Goal: Transaction & Acquisition: Purchase product/service

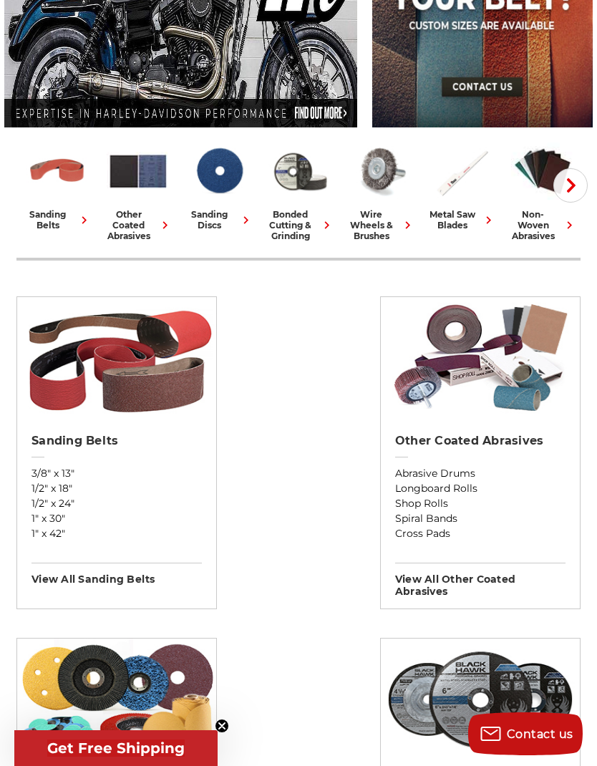
scroll to position [262, 0]
click at [447, 210] on div "metal saw blades" at bounding box center [461, 220] width 69 height 21
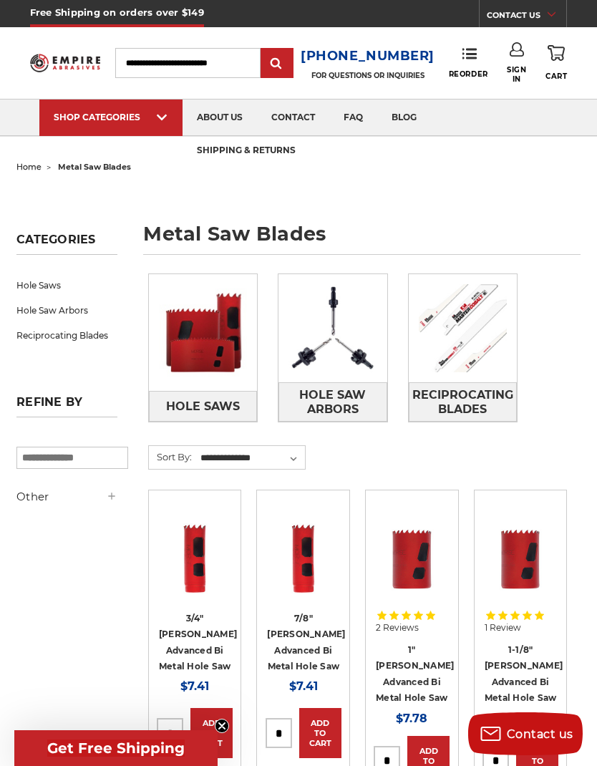
click at [494, 399] on span "Reciprocating Blades" at bounding box center [462, 402] width 107 height 39
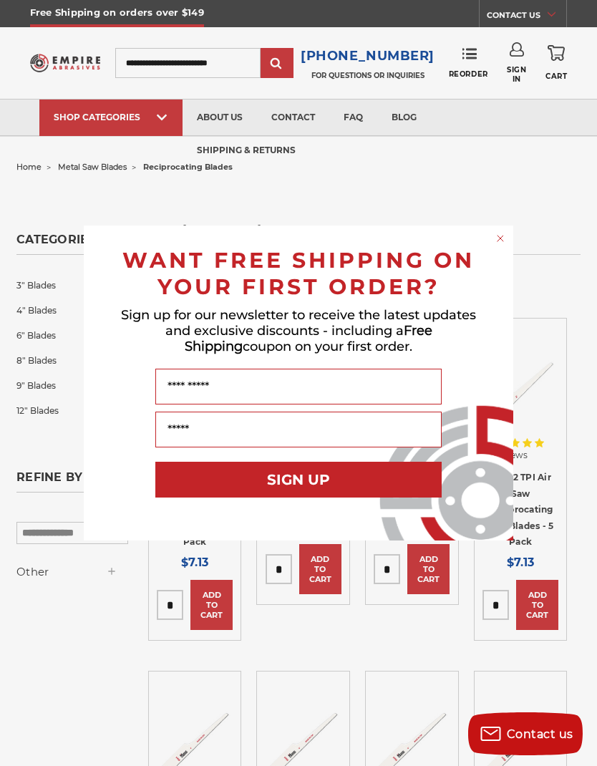
click at [495, 238] on circle "Close dialog" at bounding box center [501, 239] width 14 height 14
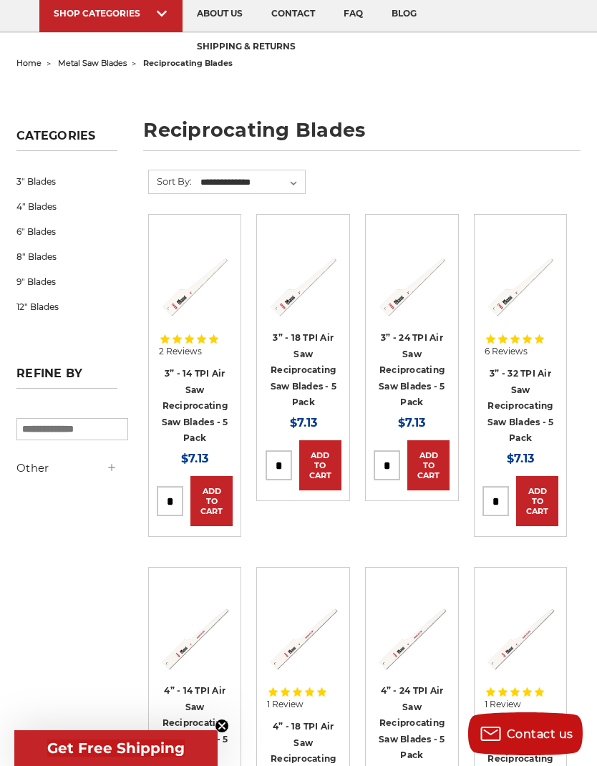
click at [38, 253] on link "8" Blades" at bounding box center [66, 256] width 101 height 25
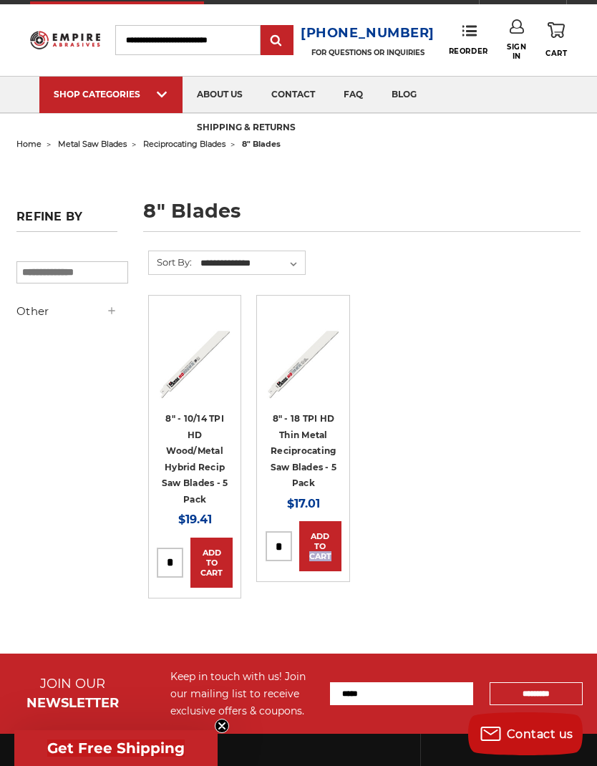
click at [531, 413] on ul "8" - 10/14 TPI HD Wood/Metal Hybrid Recip Saw Blades - 5 Pack MSRP: Was: Now: $…" at bounding box center [357, 462] width 435 height 334
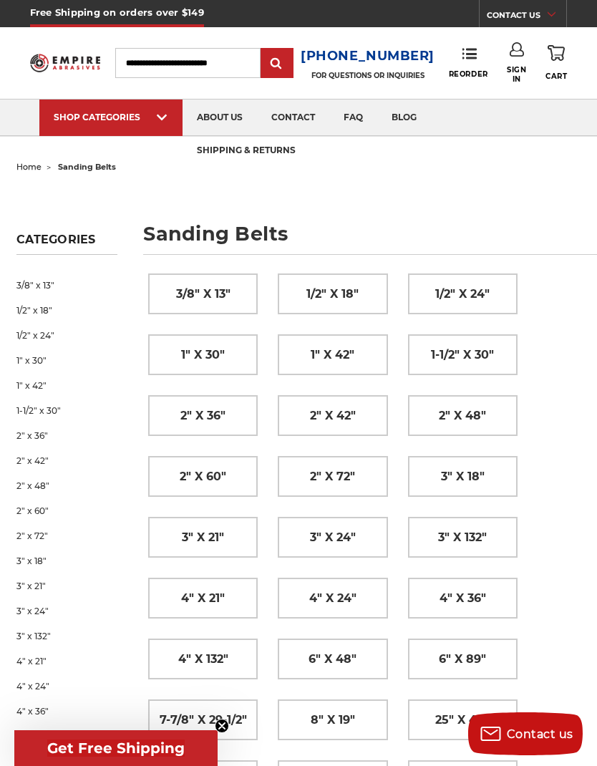
click at [205, 290] on span "3/8" x 13"" at bounding box center [203, 294] width 54 height 24
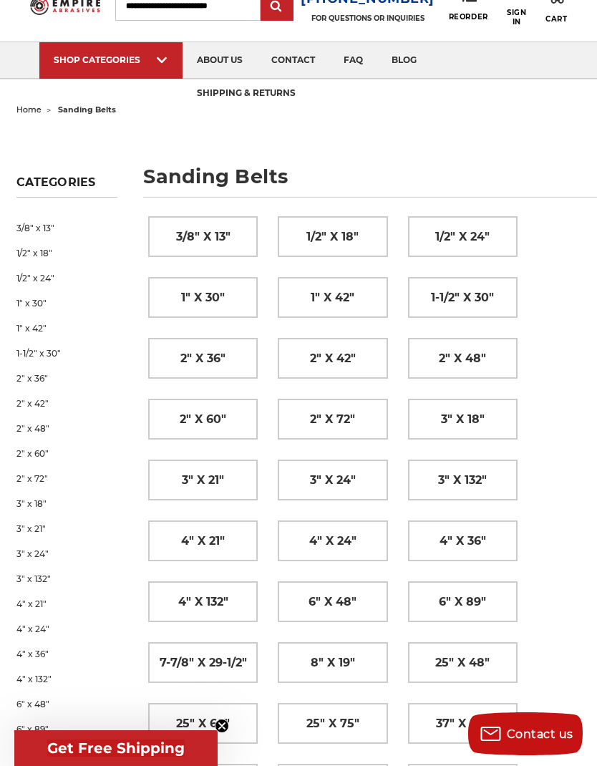
click at [311, 78] on img at bounding box center [323, 78] width 76 height 0
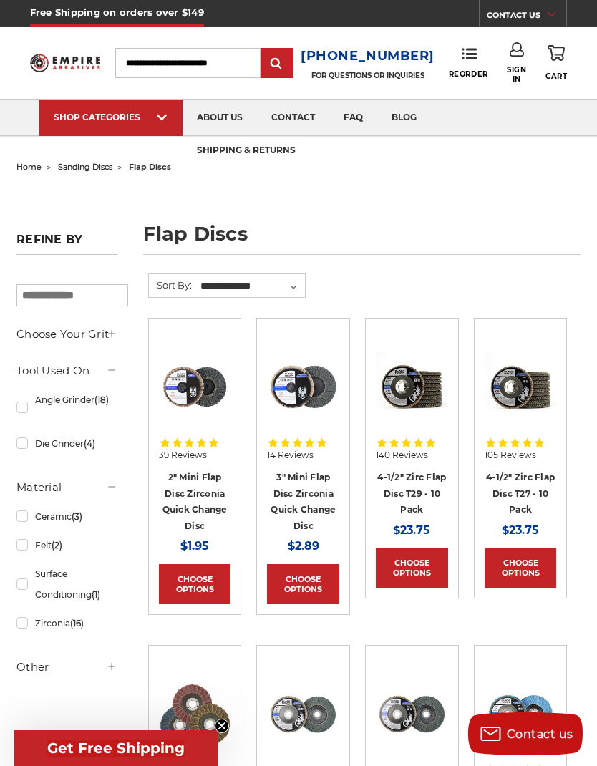
click at [33, 410] on link "Angle Grinder (18)" at bounding box center [66, 407] width 101 height 40
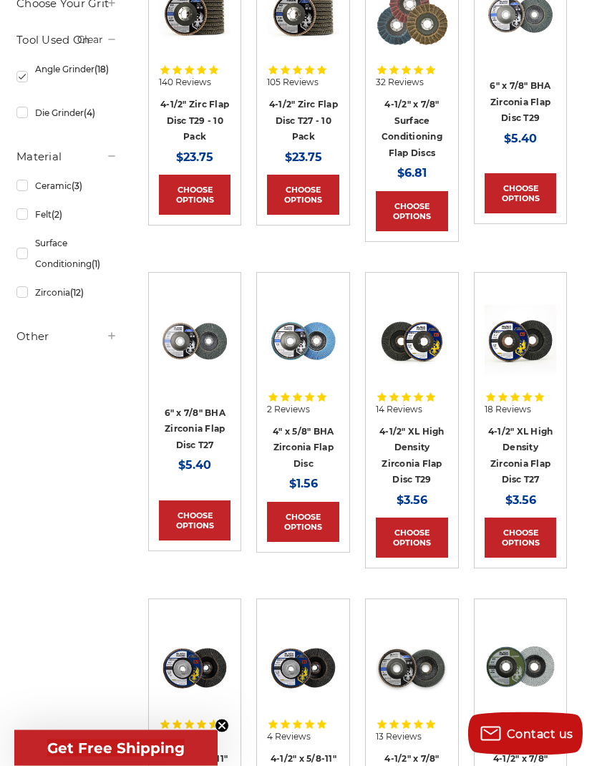
scroll to position [369, 0]
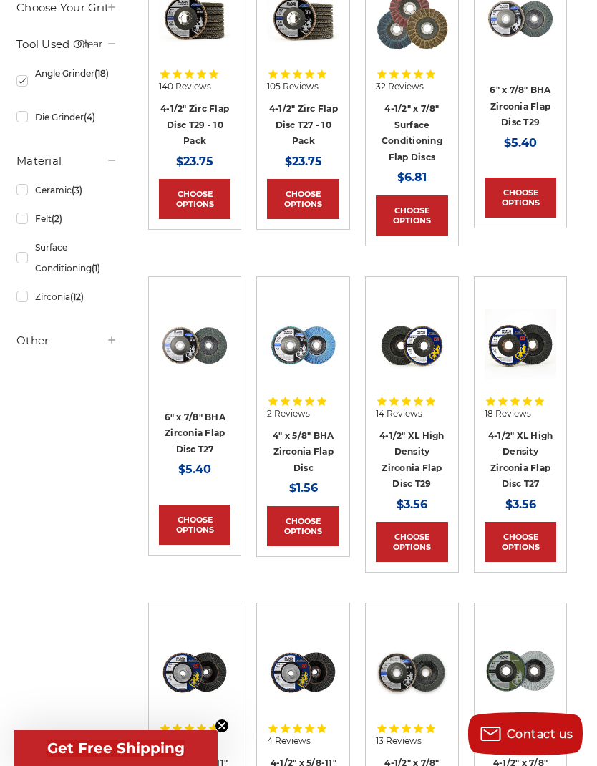
click at [399, 72] on icon at bounding box center [393, 73] width 9 height 9
click at [397, 42] on img at bounding box center [412, 19] width 72 height 70
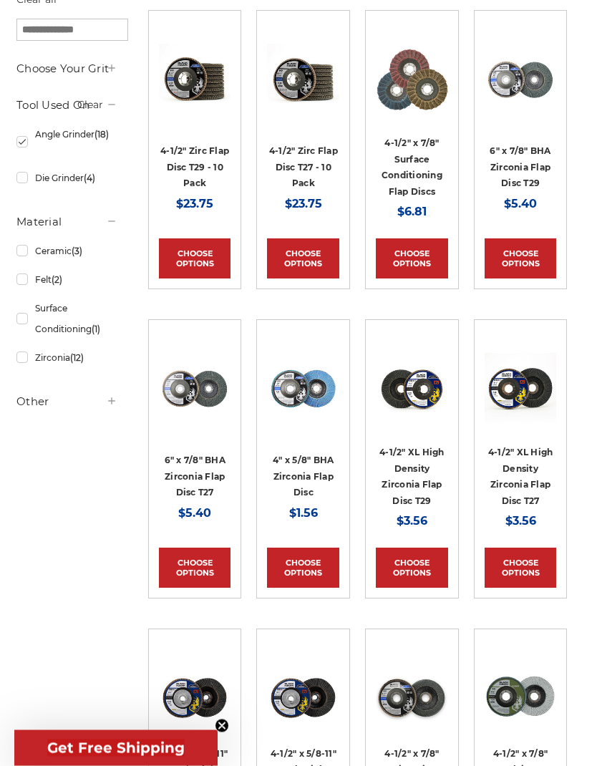
scroll to position [264, 0]
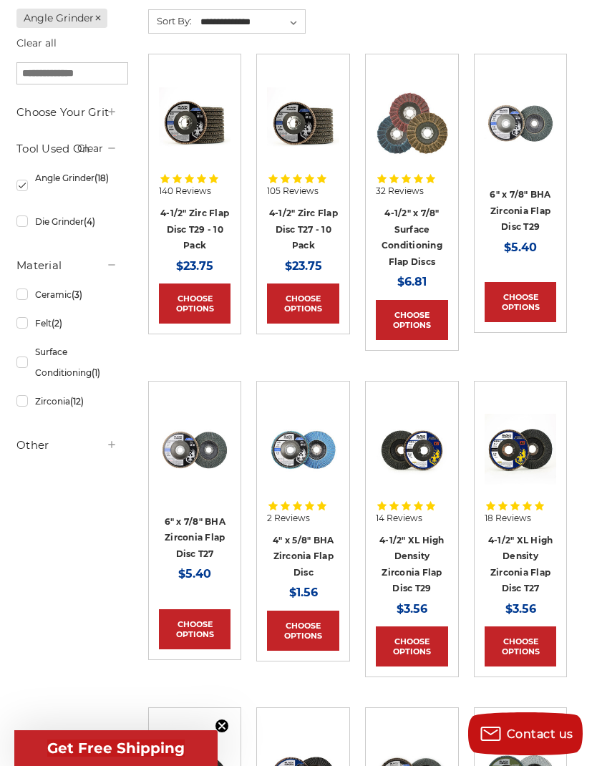
click at [179, 227] on link "4-1/2" Zirc Flap Disc T29 - 10 Pack" at bounding box center [194, 229] width 69 height 43
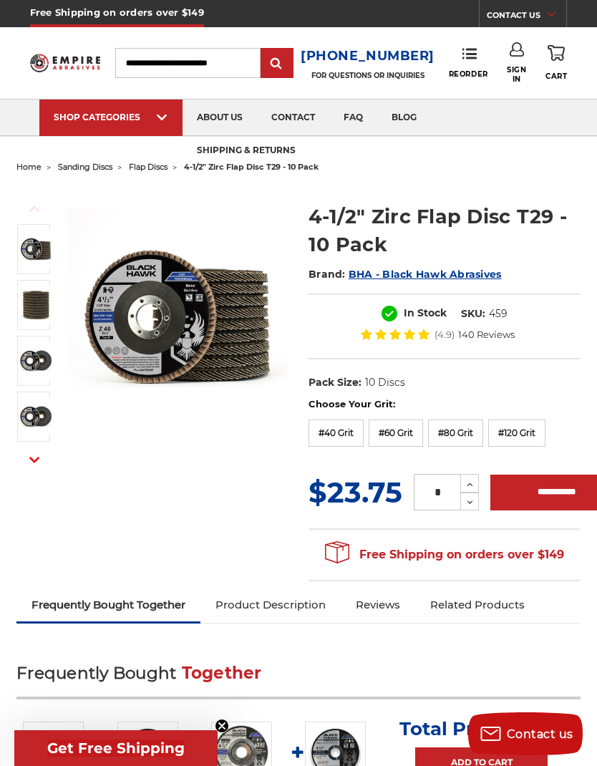
click at [35, 302] on img at bounding box center [36, 305] width 36 height 36
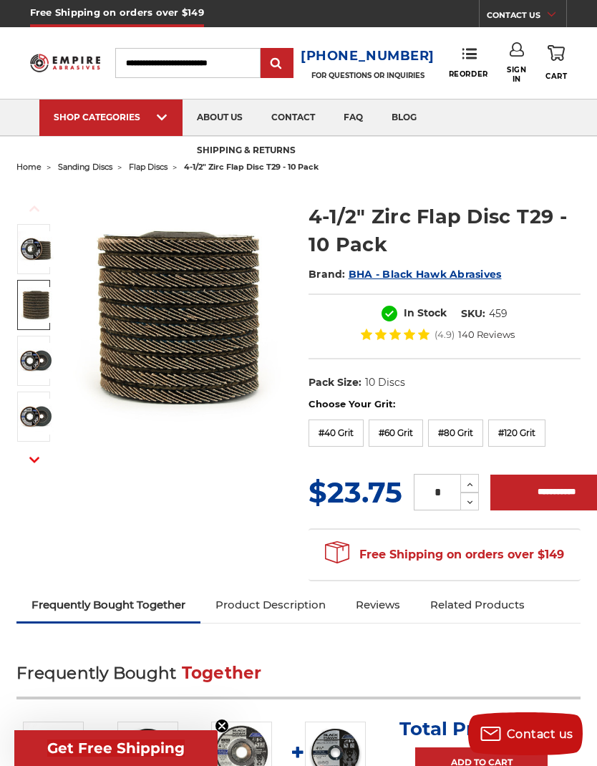
click at [183, 163] on link "shipping & returns" at bounding box center [246, 151] width 127 height 37
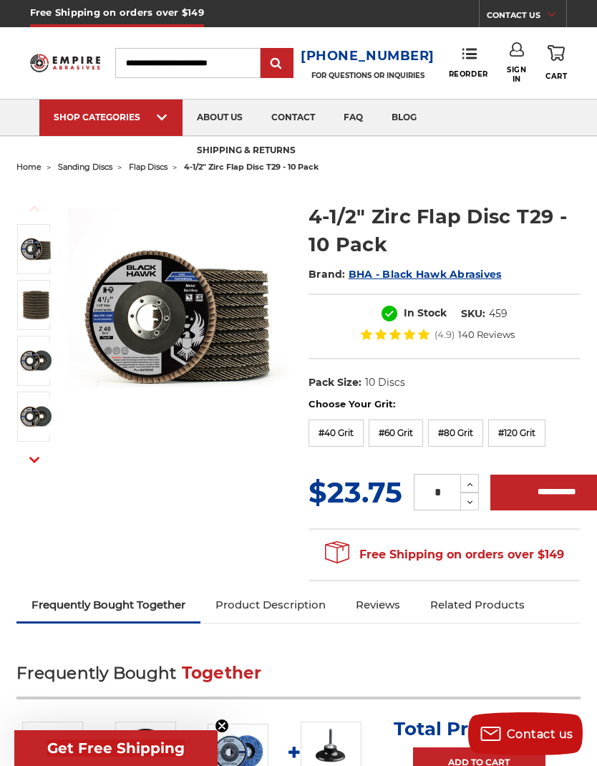
click at [157, 171] on span "flap discs" at bounding box center [148, 167] width 39 height 10
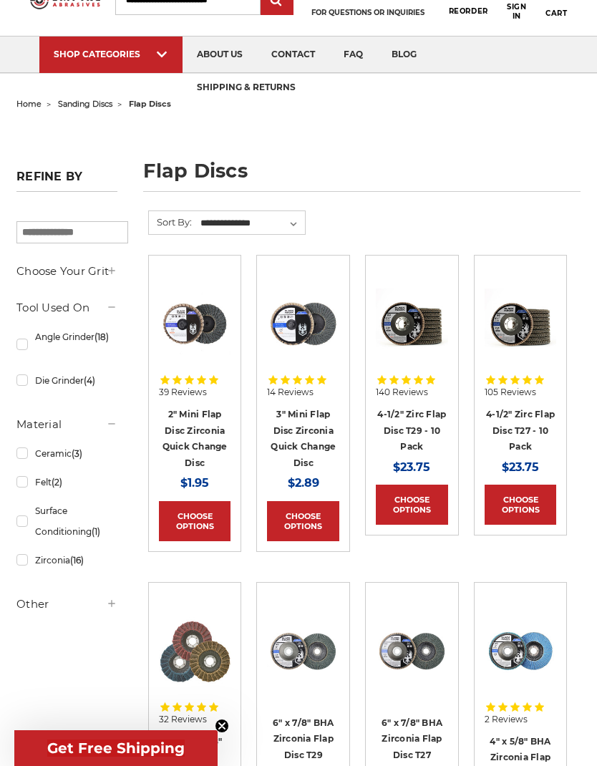
scroll to position [115, 0]
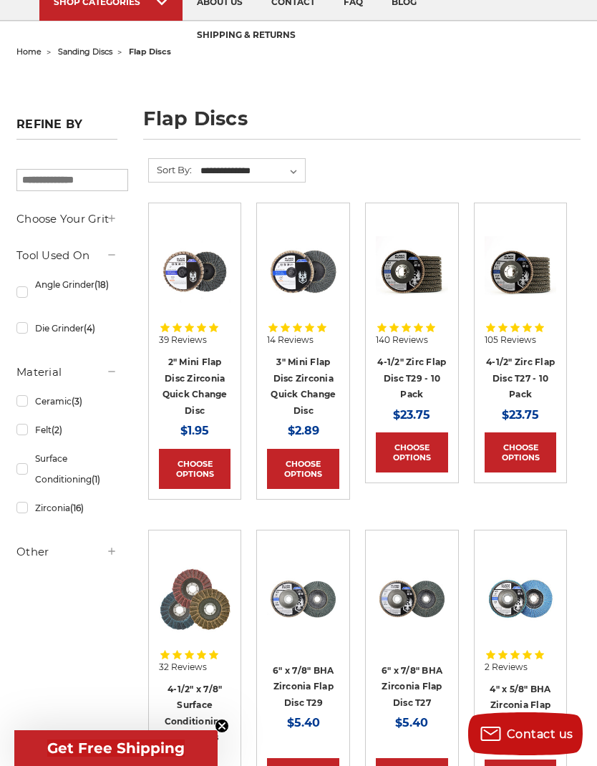
click at [41, 287] on link "Angle Grinder (18)" at bounding box center [66, 292] width 101 height 40
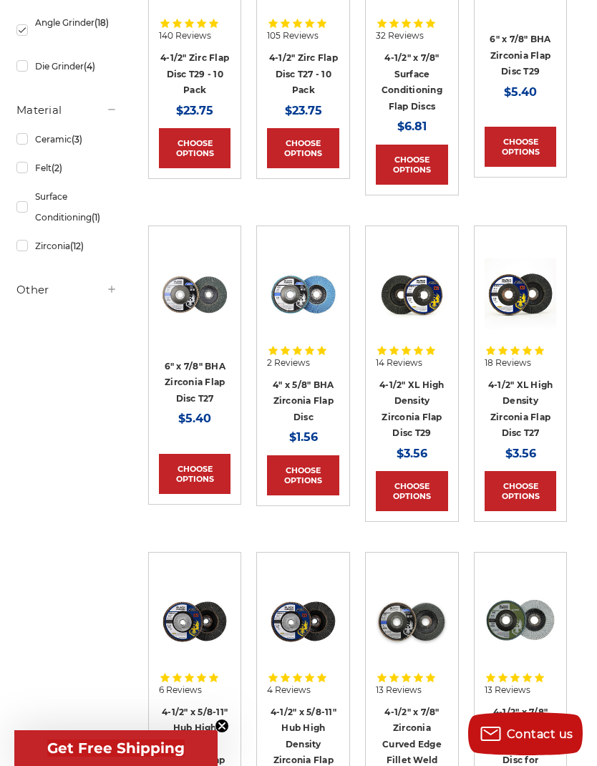
scroll to position [424, 0]
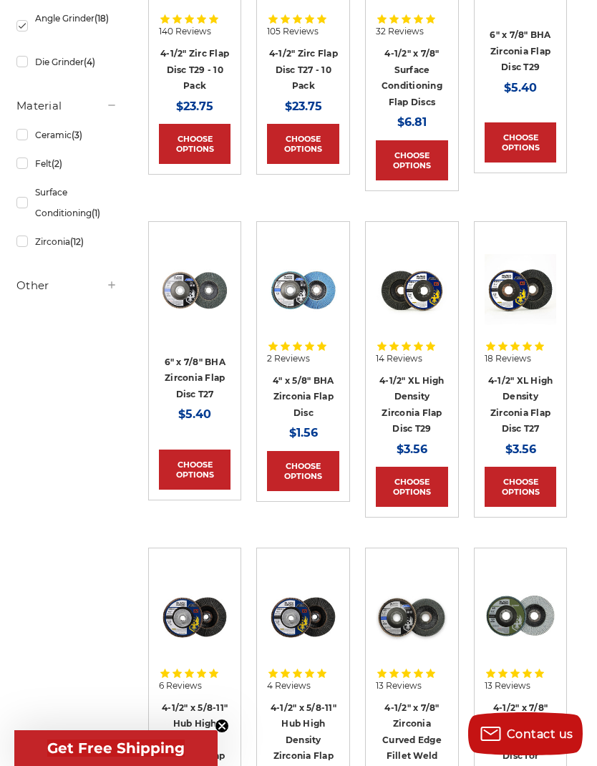
click at [45, 294] on h5 "Other" at bounding box center [66, 285] width 101 height 17
click at [576, 429] on div "Refine by Angle Grinder Clear all × Browse by Choose Your Grit, Grit & more Hid…" at bounding box center [298, 705] width 579 height 1710
click at [549, 409] on link "4-1/2" XL High Density Zirconia Flap Disc T27" at bounding box center [520, 404] width 65 height 59
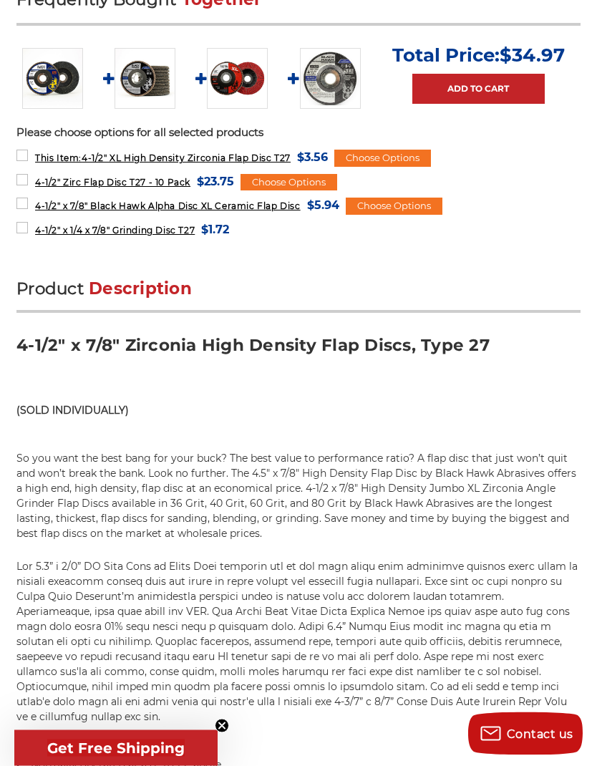
scroll to position [829, 0]
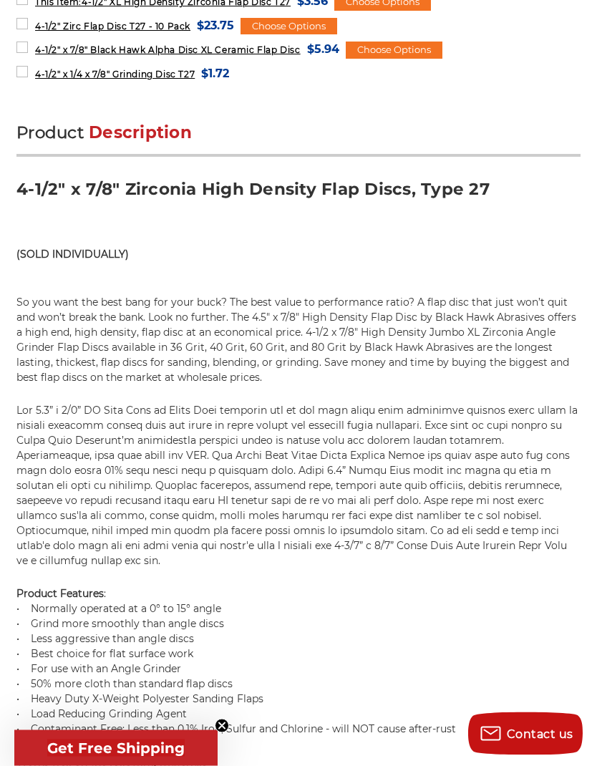
click at [56, 251] on strong "(SOLD INDIVIDUALLY)" at bounding box center [72, 254] width 112 height 13
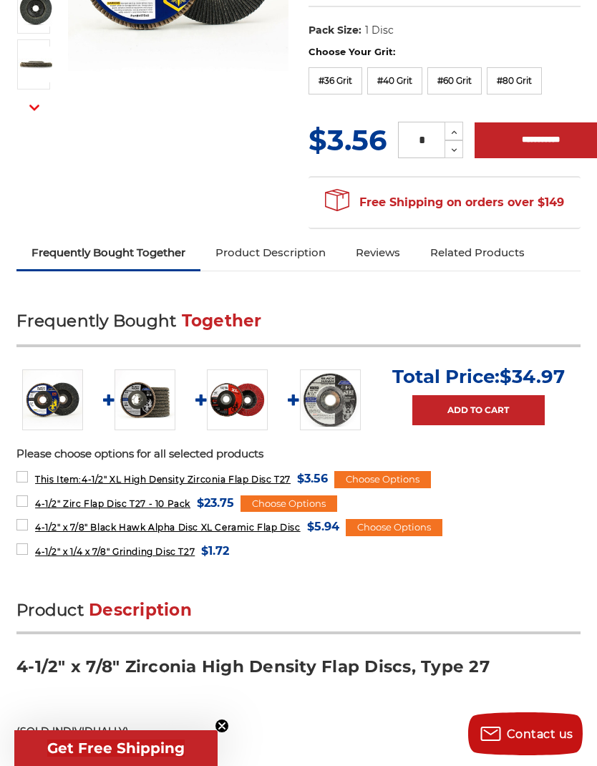
scroll to position [306, 0]
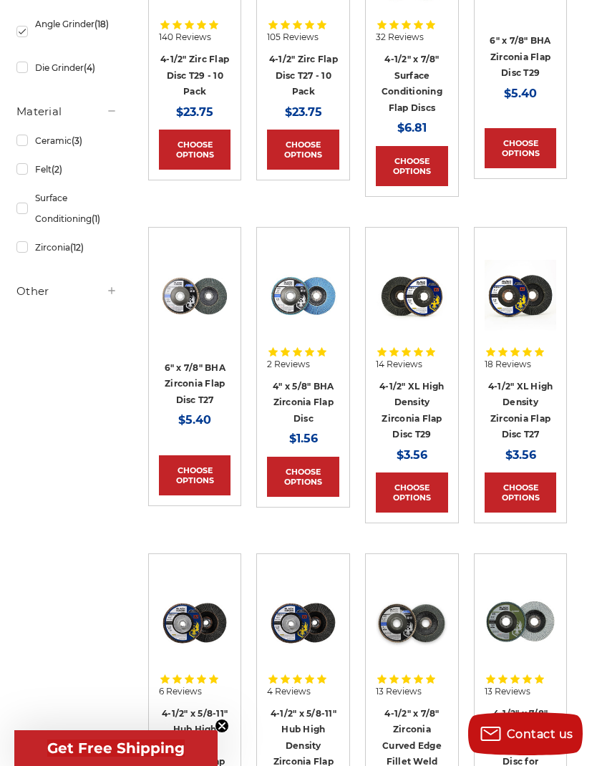
click at [54, 143] on link "Ceramic (3)" at bounding box center [66, 140] width 101 height 25
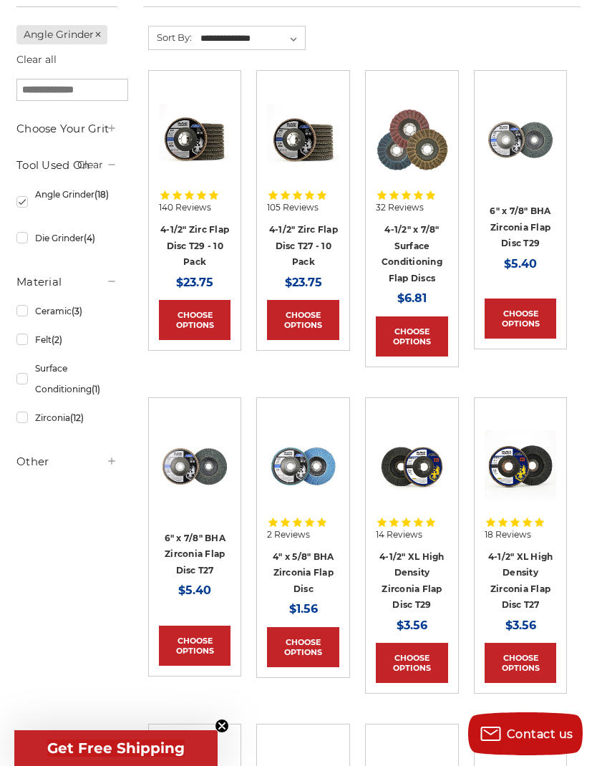
click at [49, 430] on link "Zirconia (12)" at bounding box center [66, 417] width 101 height 25
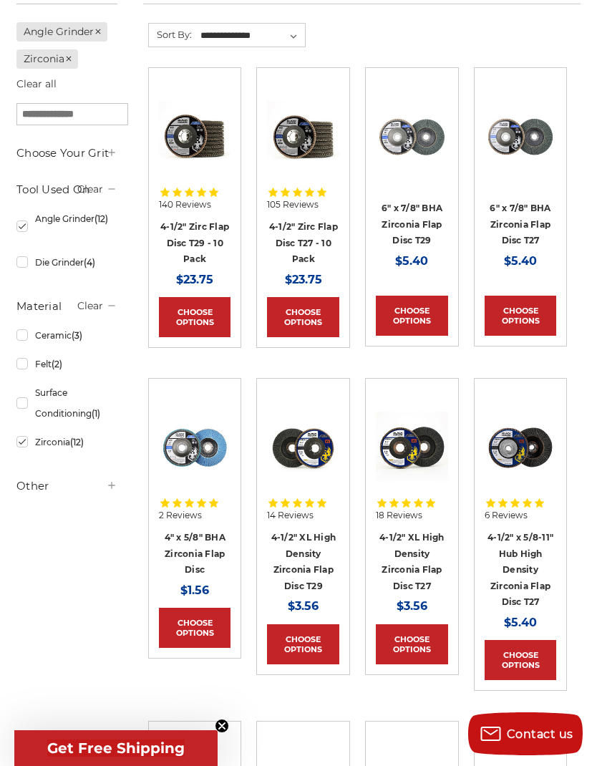
scroll to position [311, 0]
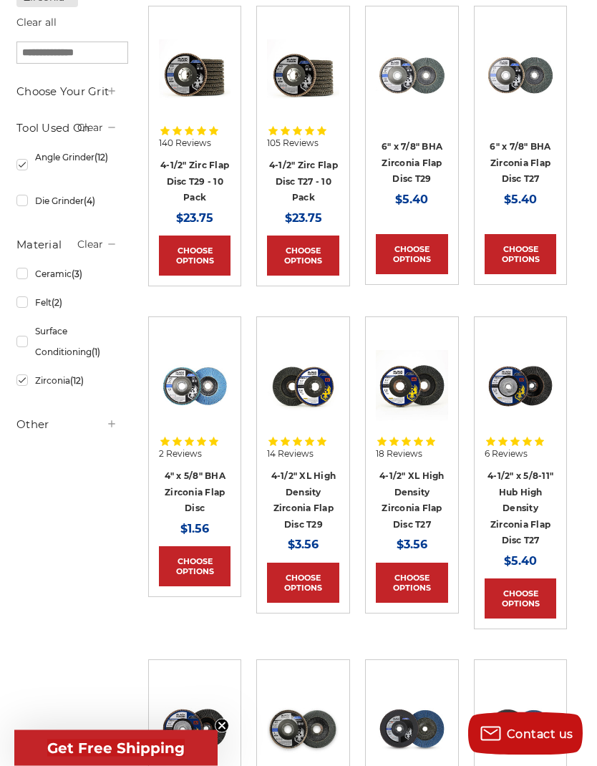
click at [155, 197] on article "140 Reviews 4-1/2" Zirc Flap Disc T29 - 10 Pack MSRP: Was: Now: $23.75 Choose O…" at bounding box center [195, 146] width 94 height 281
click at [175, 130] on icon at bounding box center [177, 131] width 9 height 9
click at [183, 251] on link "Choose Options" at bounding box center [195, 256] width 72 height 40
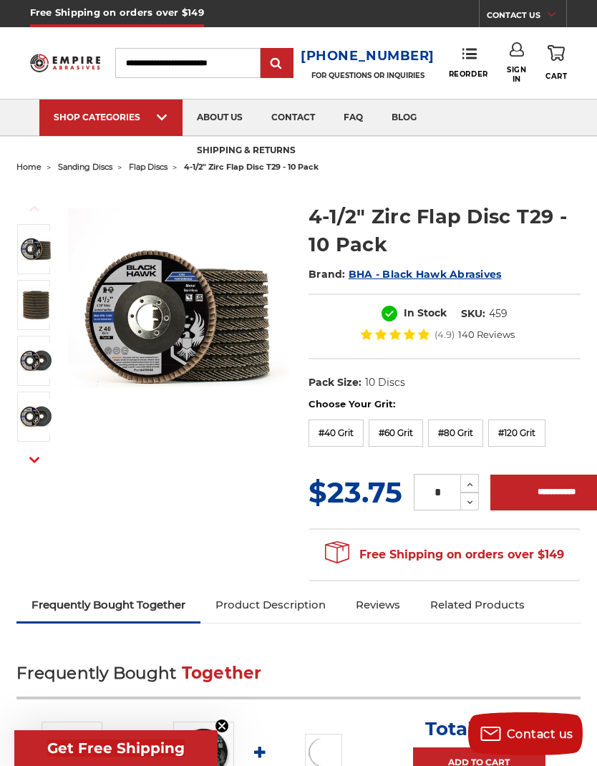
click at [336, 431] on label "#40 Grit" at bounding box center [336, 433] width 55 height 27
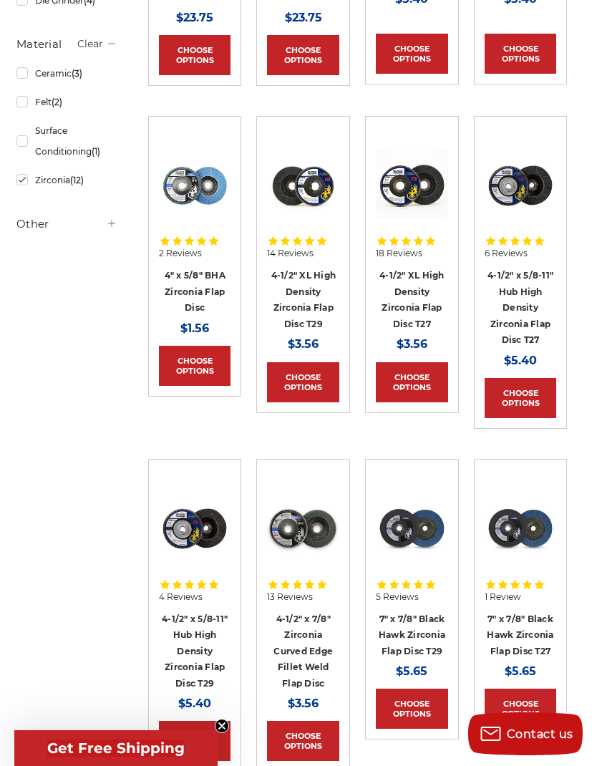
click at [311, 534] on img at bounding box center [303, 529] width 72 height 72
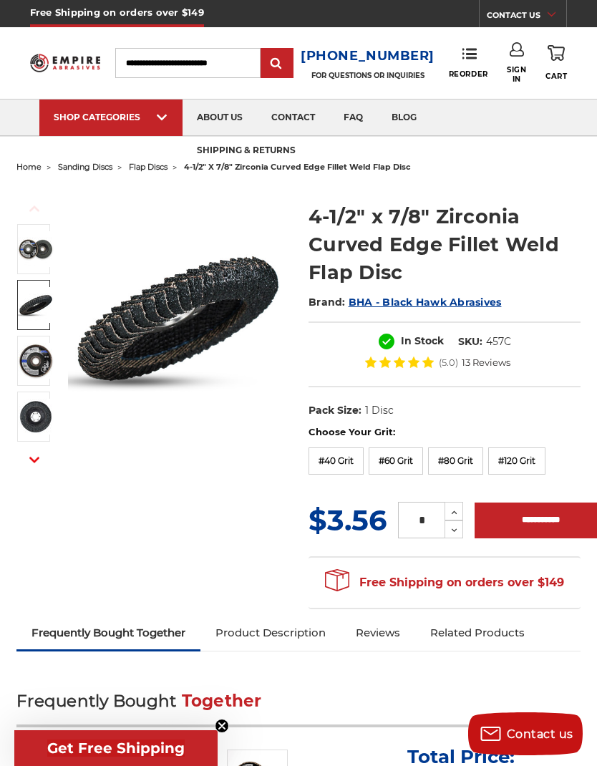
click at [35, 300] on img at bounding box center [36, 305] width 36 height 36
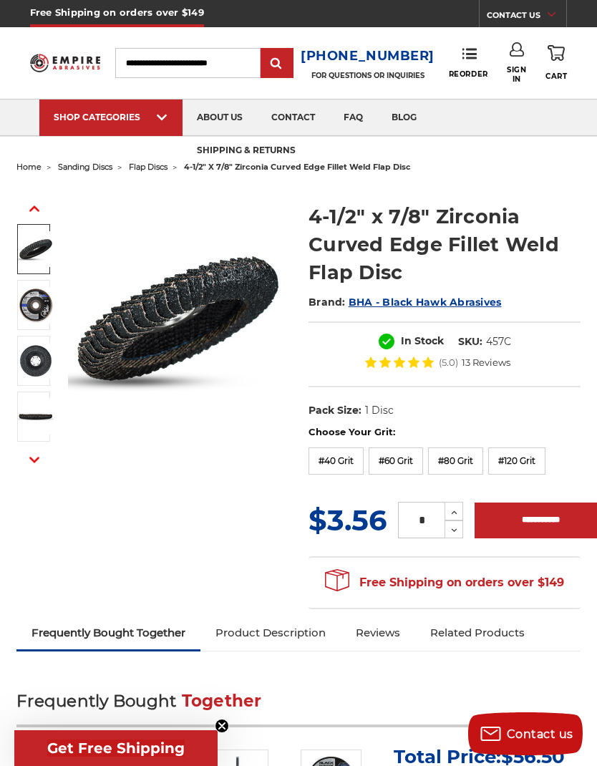
click at [41, 355] on img at bounding box center [36, 361] width 36 height 36
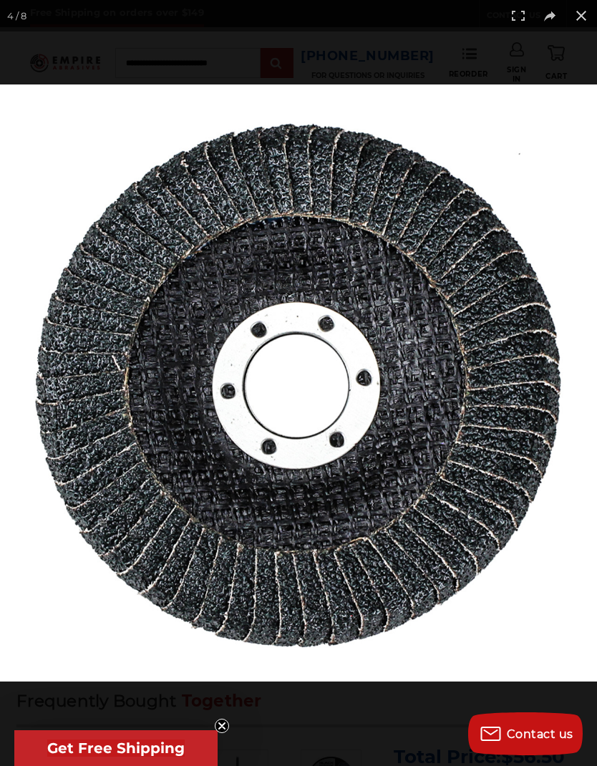
click at [575, 19] on button at bounding box center [581, 15] width 31 height 31
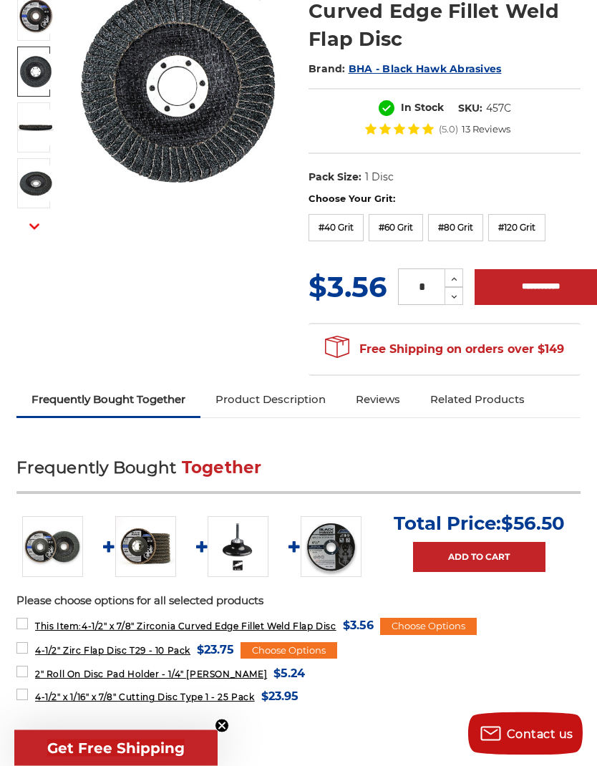
scroll to position [190, 0]
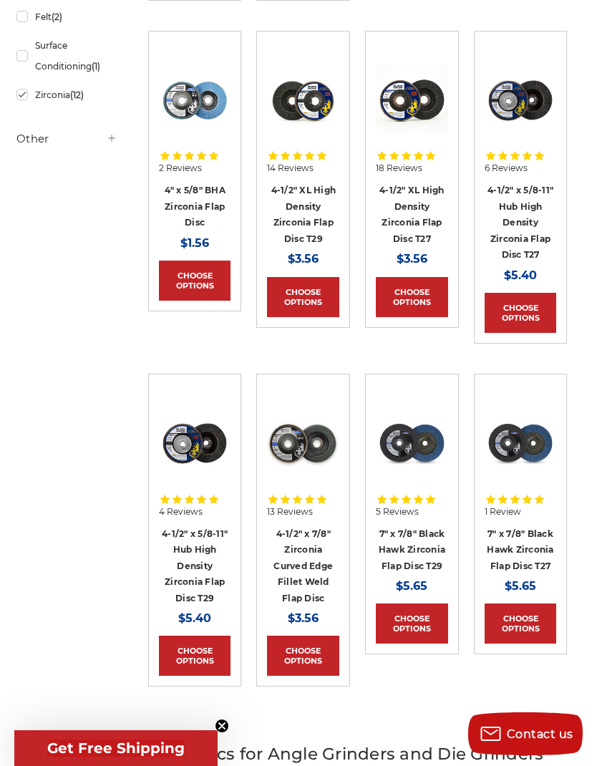
scroll to position [597, 0]
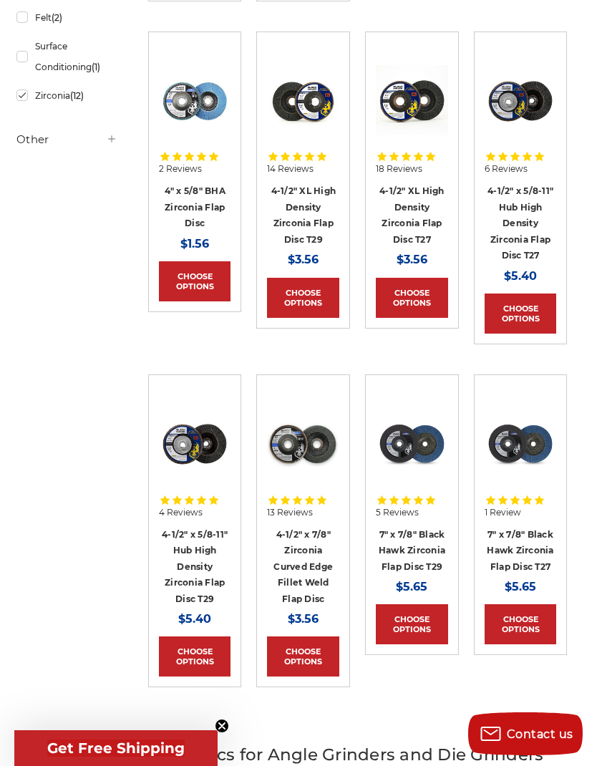
click at [159, 435] on img at bounding box center [195, 444] width 72 height 72
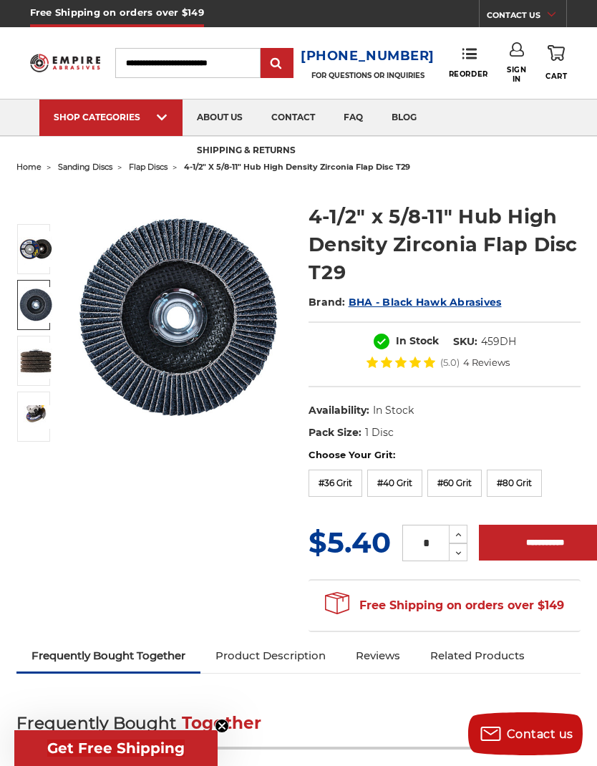
click at [29, 309] on img at bounding box center [36, 305] width 36 height 36
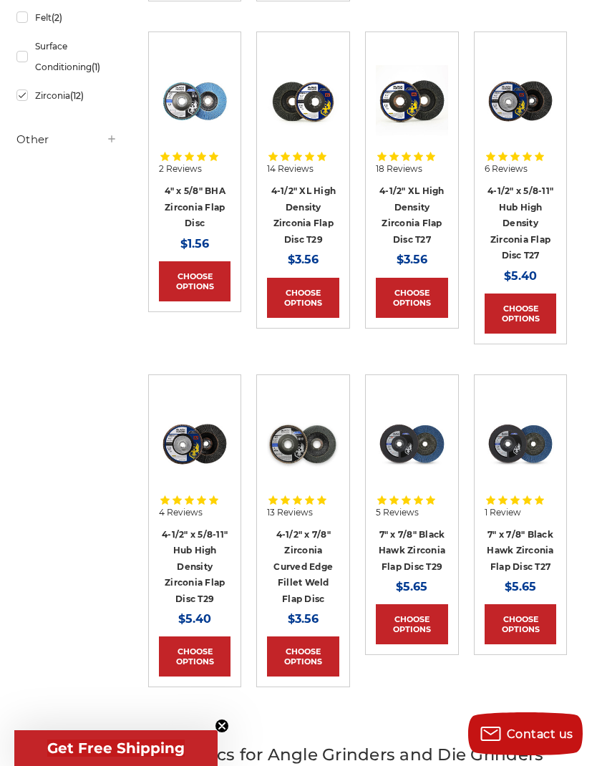
click at [286, 166] on span "14 Reviews" at bounding box center [290, 169] width 47 height 9
click at [291, 87] on img at bounding box center [303, 101] width 72 height 72
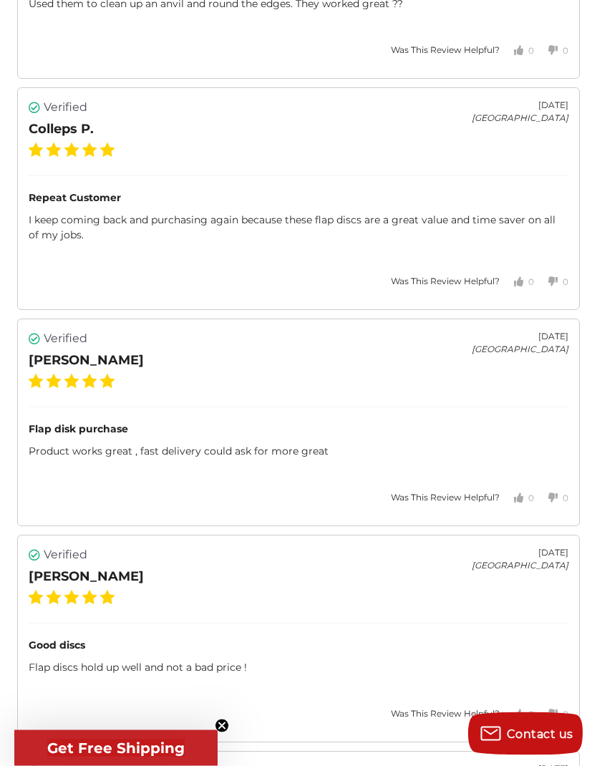
scroll to position [3394, 0]
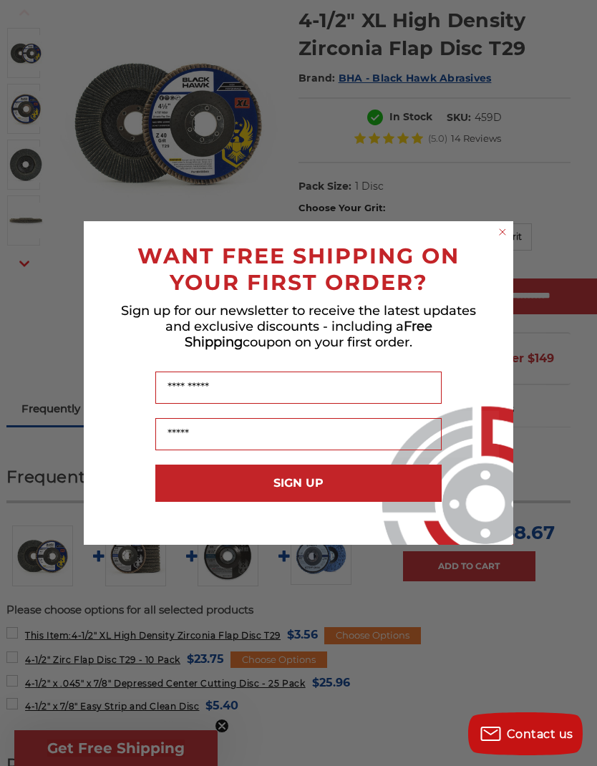
click at [498, 231] on circle "Close dialog" at bounding box center [503, 233] width 14 height 14
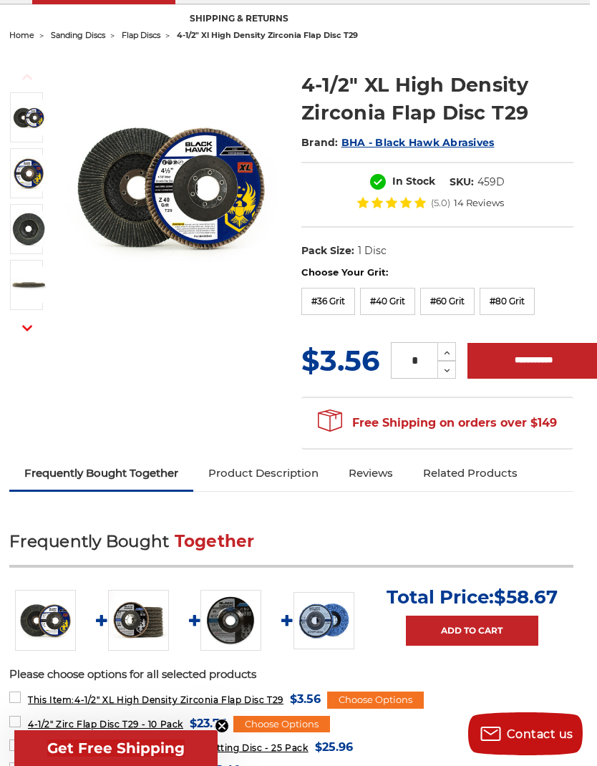
scroll to position [137, 7]
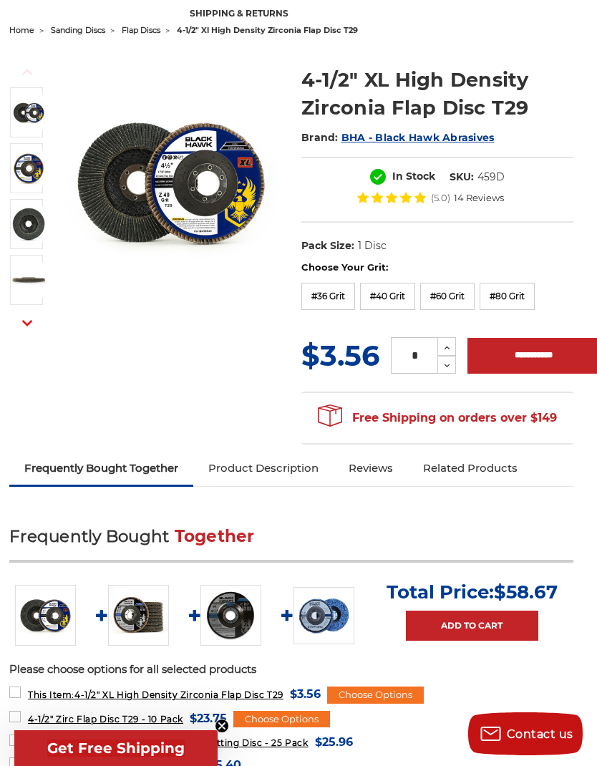
click at [338, 291] on label "#36 Grit" at bounding box center [328, 296] width 54 height 27
click at [419, 346] on input "*" at bounding box center [414, 355] width 47 height 37
type input "**"
click at [573, 363] on input "**********" at bounding box center [533, 356] width 132 height 36
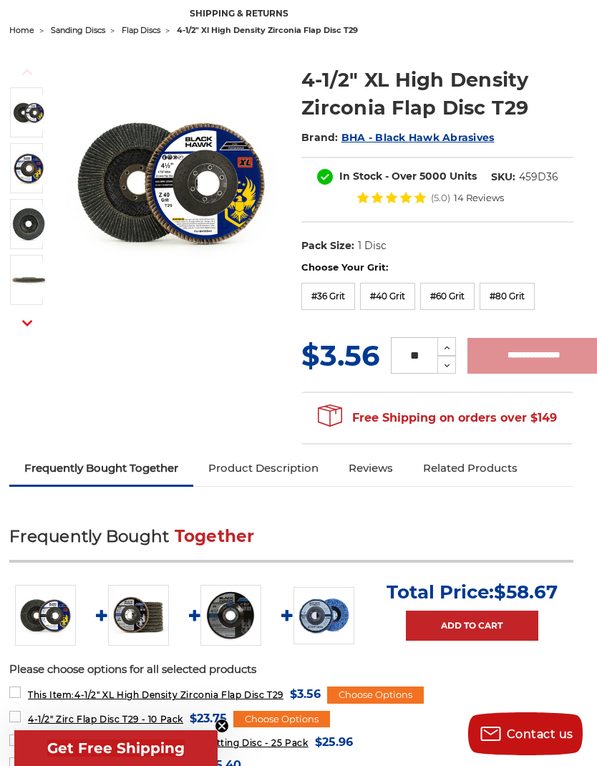
type input "**********"
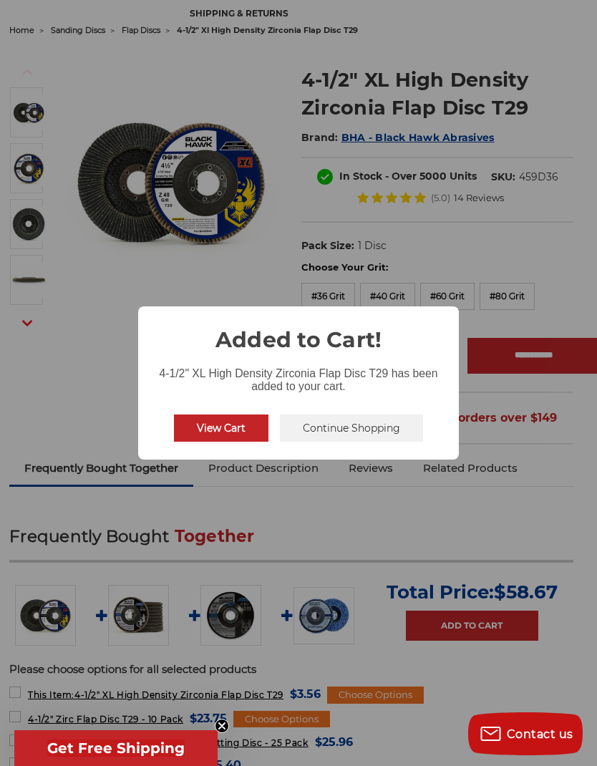
click at [199, 426] on button "View Cart" at bounding box center [221, 428] width 94 height 27
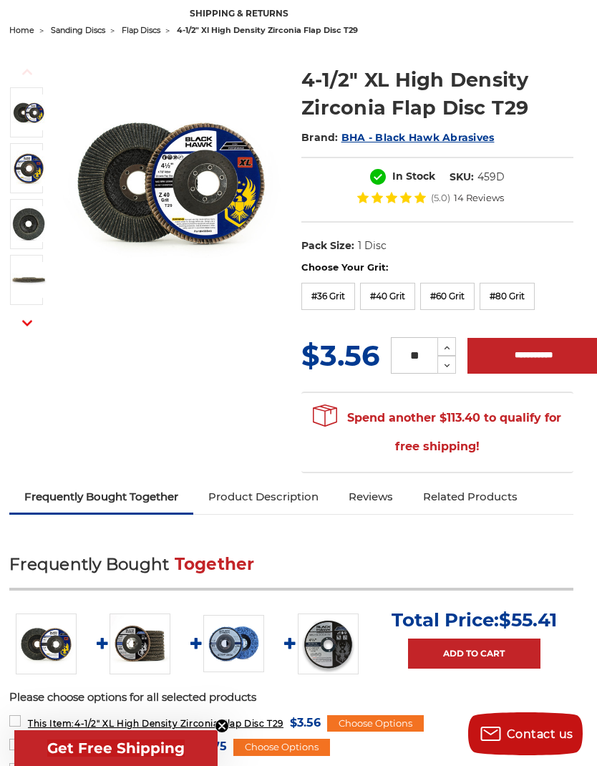
click at [455, 299] on label "#60 Grit" at bounding box center [447, 296] width 54 height 27
click at [417, 354] on input "**" at bounding box center [414, 355] width 47 height 37
click at [566, 357] on input "**********" at bounding box center [533, 356] width 132 height 36
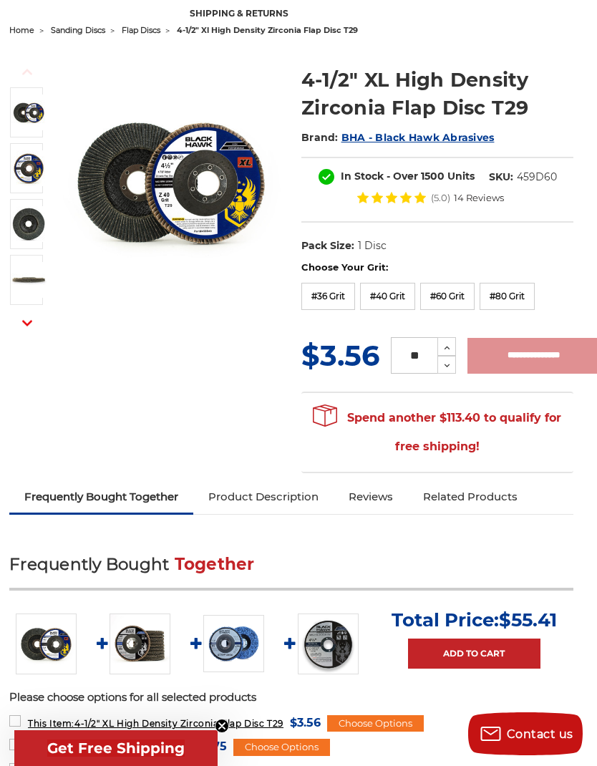
type input "**********"
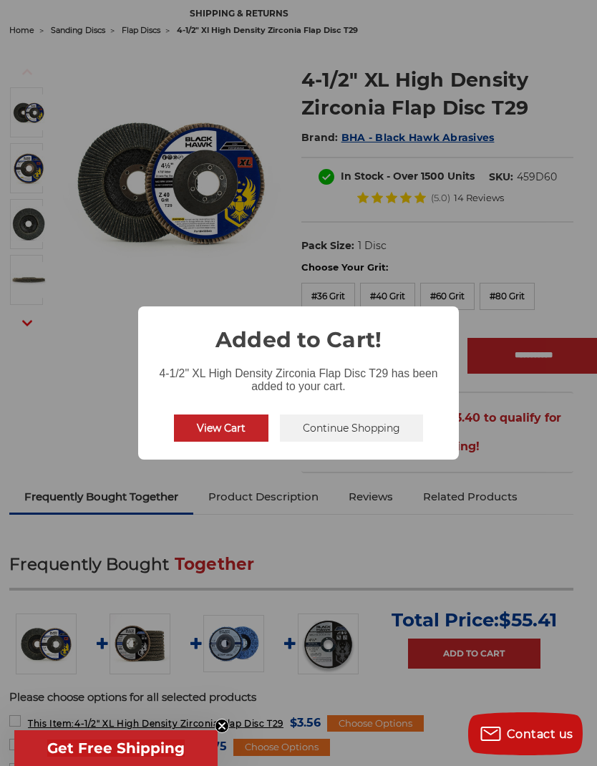
click at [397, 422] on button "Continue Shopping" at bounding box center [351, 428] width 143 height 27
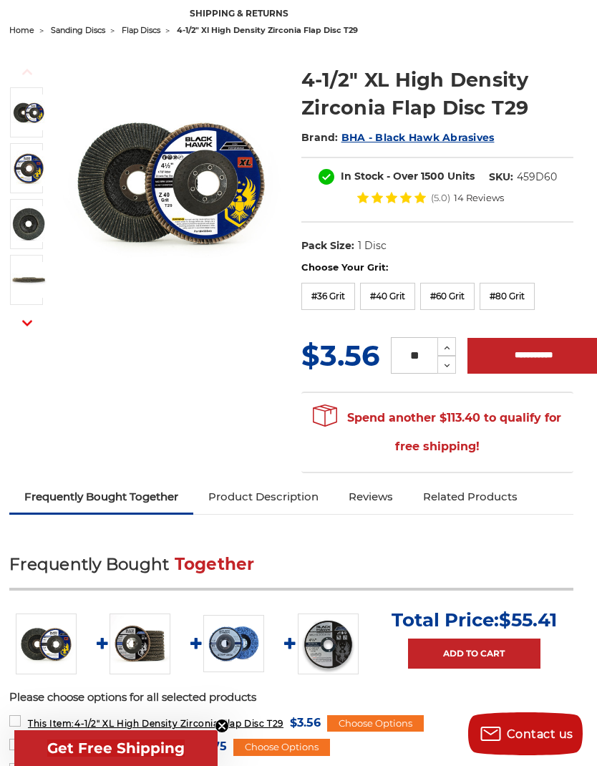
click at [175, 19] on link "shipping & returns" at bounding box center [238, 14] width 127 height 37
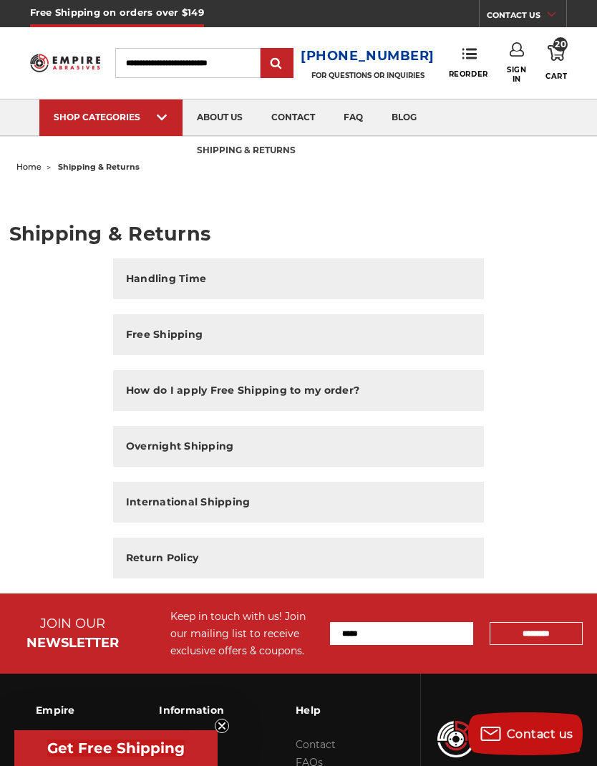
click at [237, 135] on img at bounding box center [241, 135] width 76 height 0
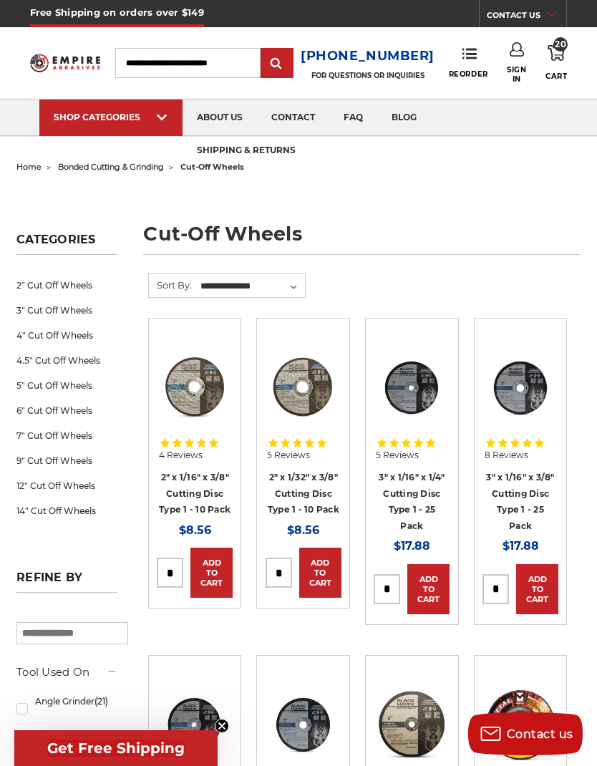
click at [29, 364] on link "4.5" Cut Off Wheels" at bounding box center [66, 360] width 101 height 25
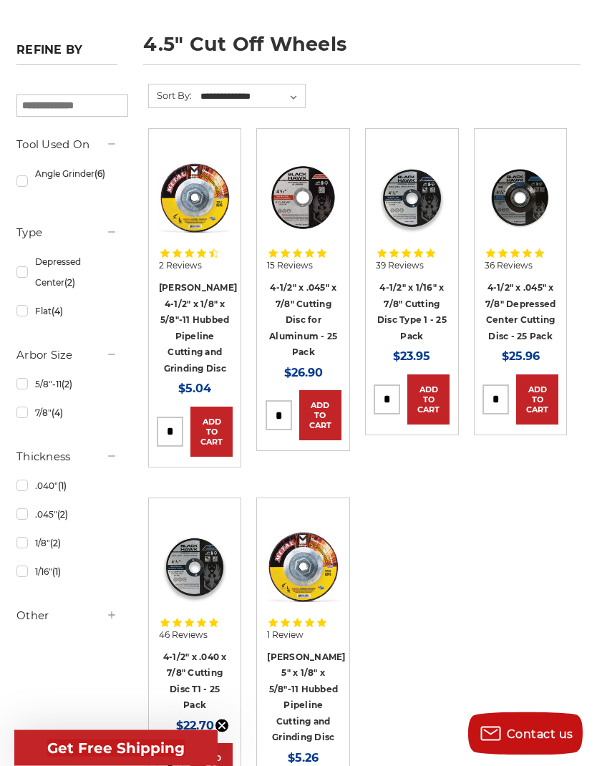
scroll to position [190, 0]
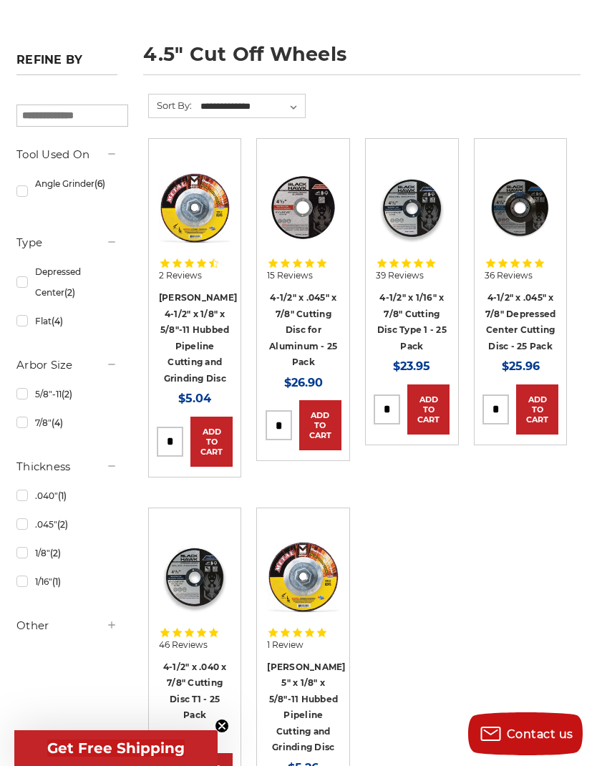
click at [73, 317] on link "Flat (4)" at bounding box center [66, 321] width 101 height 25
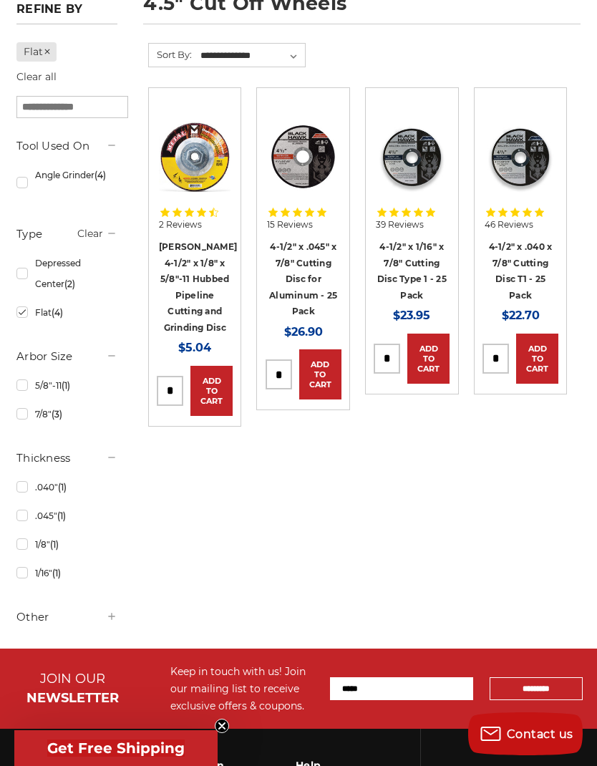
scroll to position [230, 0]
click at [440, 358] on link "Add to Cart" at bounding box center [428, 359] width 42 height 50
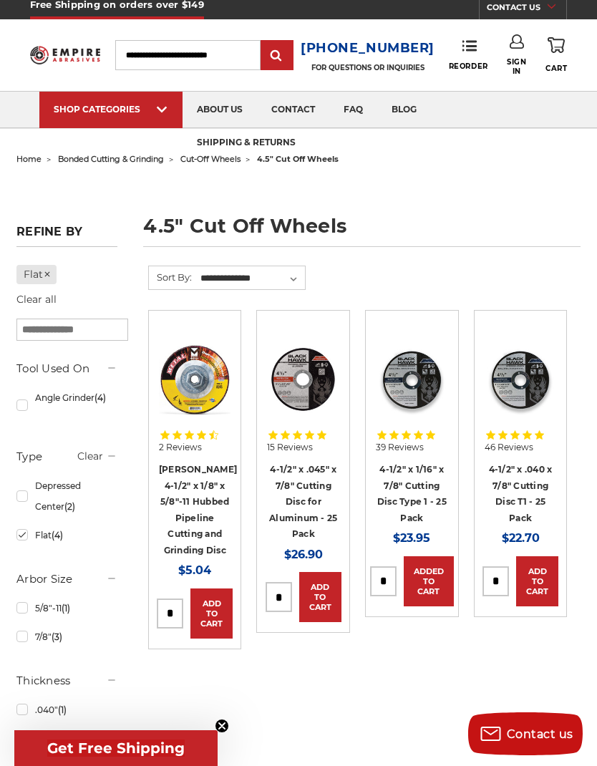
scroll to position [0, 0]
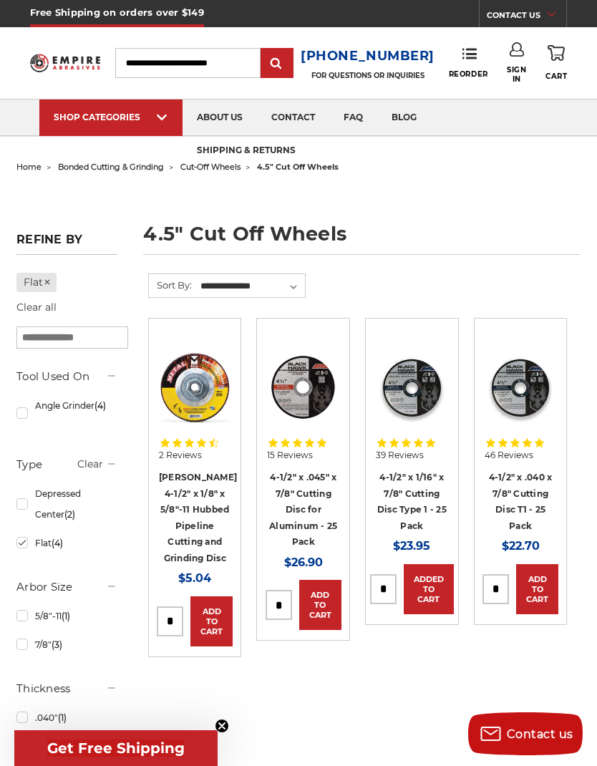
click at [425, 135] on link "Hand Held Wire Brushes" at bounding box center [405, 135] width 76 height 0
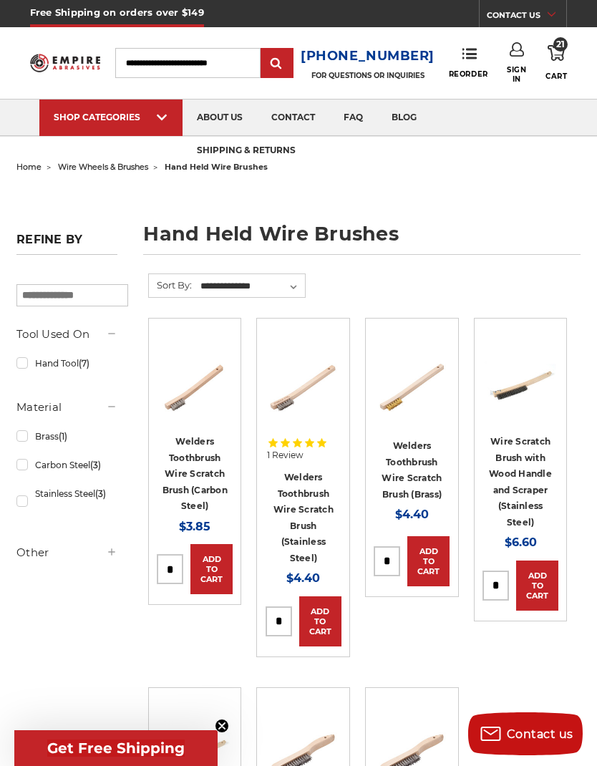
click at [305, 135] on img at bounding box center [323, 135] width 76 height 0
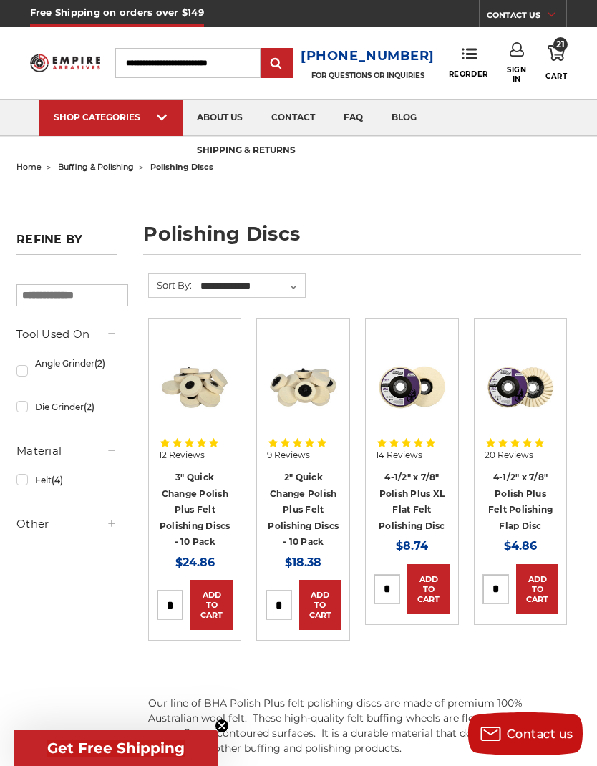
click at [432, 488] on link "4-1/2" x 7/8" Polish Plus XL Flat Felt Polishing Disc" at bounding box center [412, 501] width 67 height 59
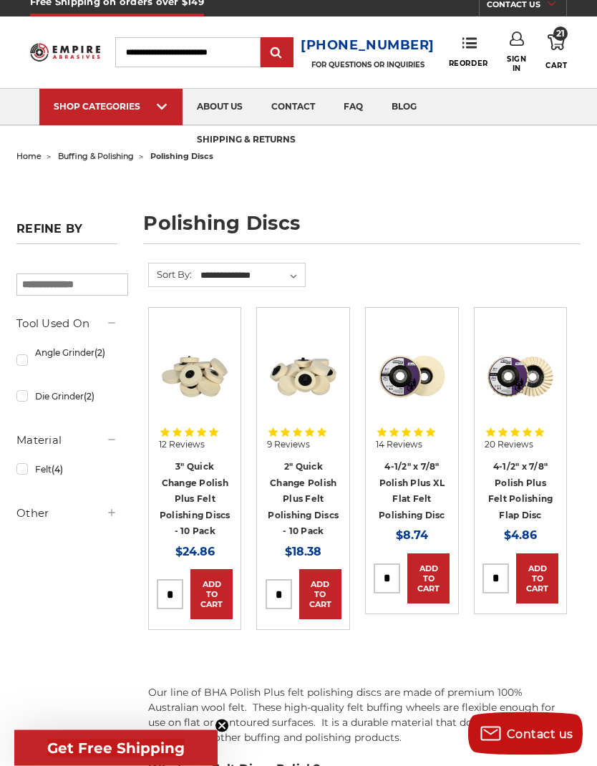
scroll to position [11, 0]
click at [510, 729] on p "Our line of BHA Polish Plus felt polishing discs are made of premium 100% Austr…" at bounding box center [358, 715] width 420 height 60
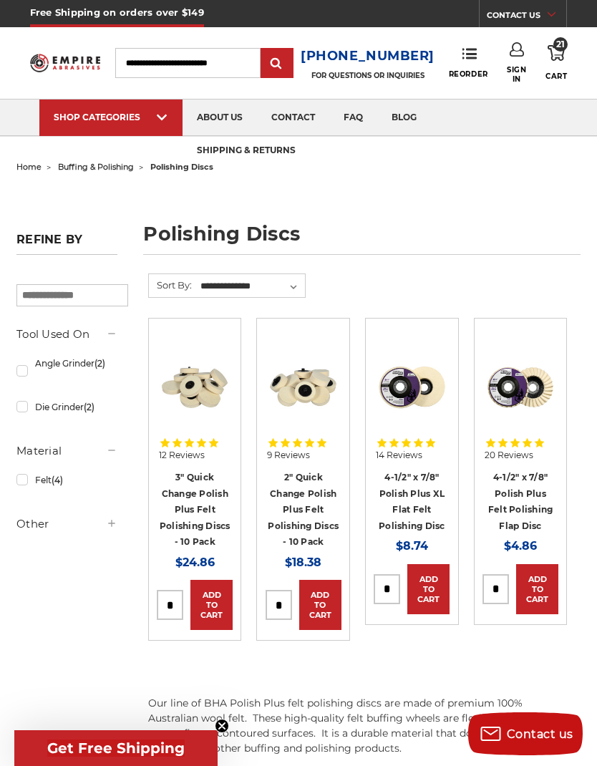
click at [334, 135] on span "Sanding Belt Accessories" at bounding box center [333, 135] width 42 height 0
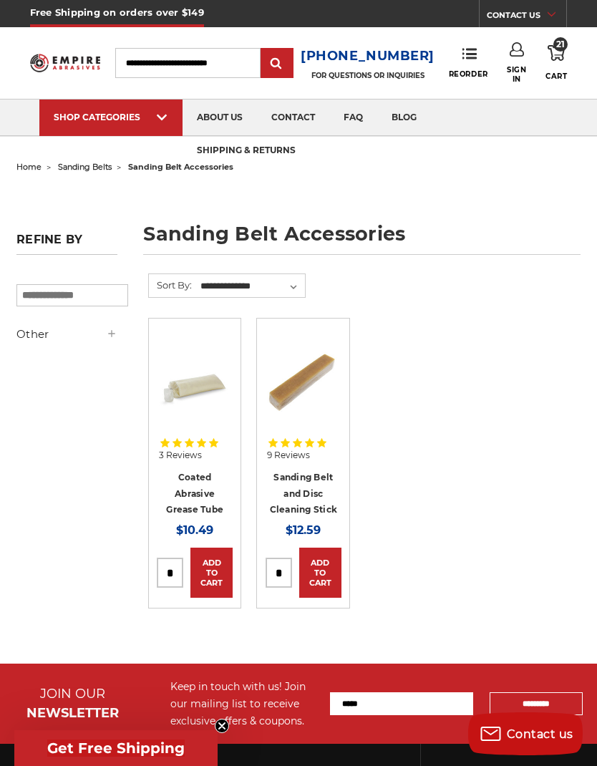
click at [183, 158] on link "shipping & returns" at bounding box center [246, 151] width 127 height 37
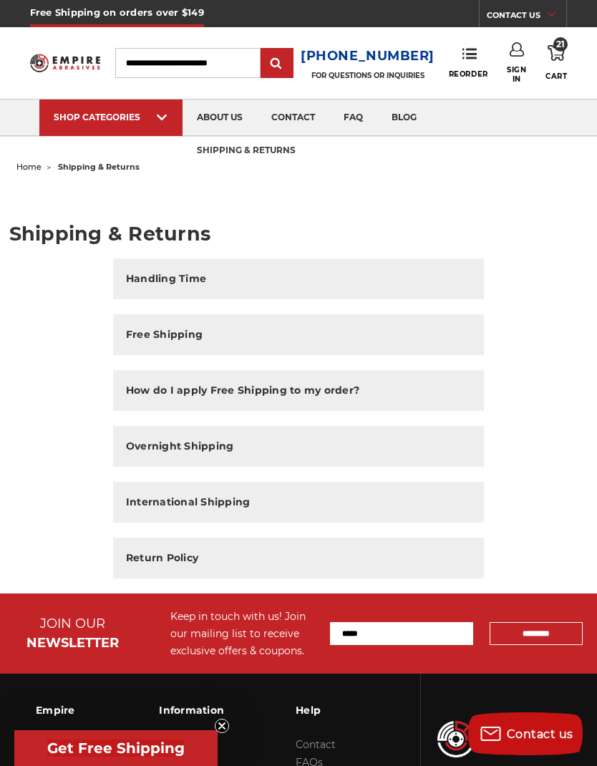
click at [87, 135] on span "sanding belts" at bounding box center [126, 135] width 122 height 0
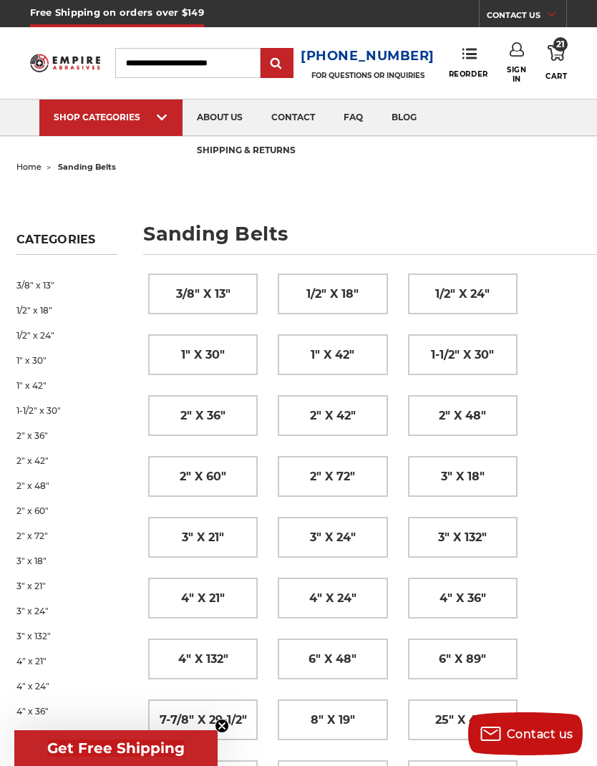
click at [566, 606] on div "3/8" x 13" 1/2" x 18" 1/2" x 24" 1" x 30" 1" x 42" 1-1/2" x 30" 2" x 36" 2" x 4…" at bounding box center [358, 609] width 440 height 692
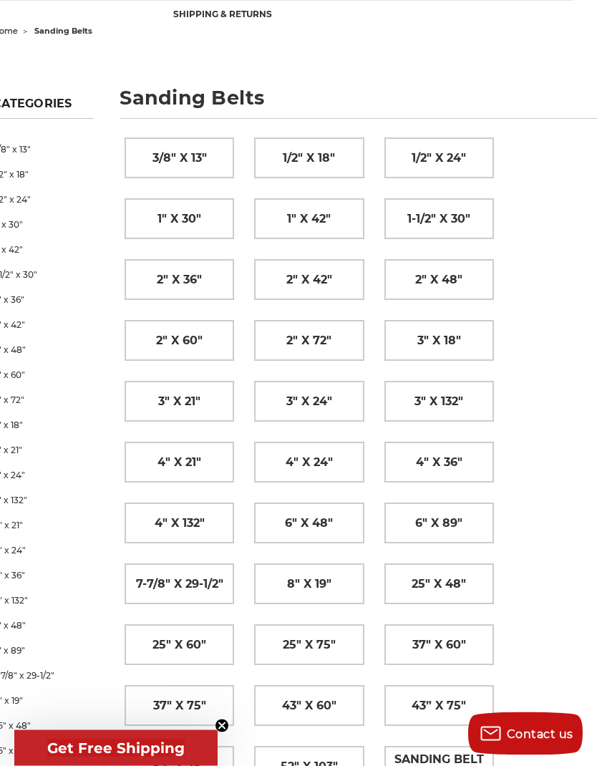
scroll to position [136, 24]
click at [143, 150] on link "3/8" x 13"" at bounding box center [179, 157] width 108 height 39
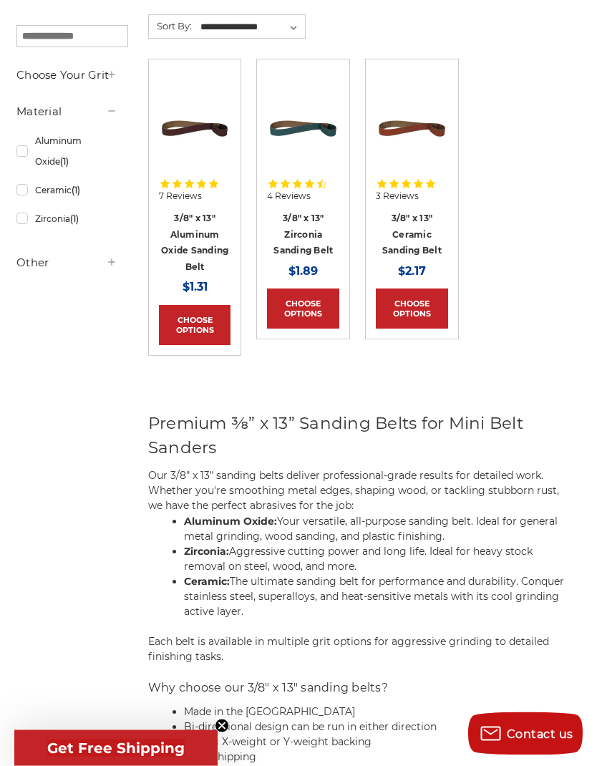
scroll to position [190, 0]
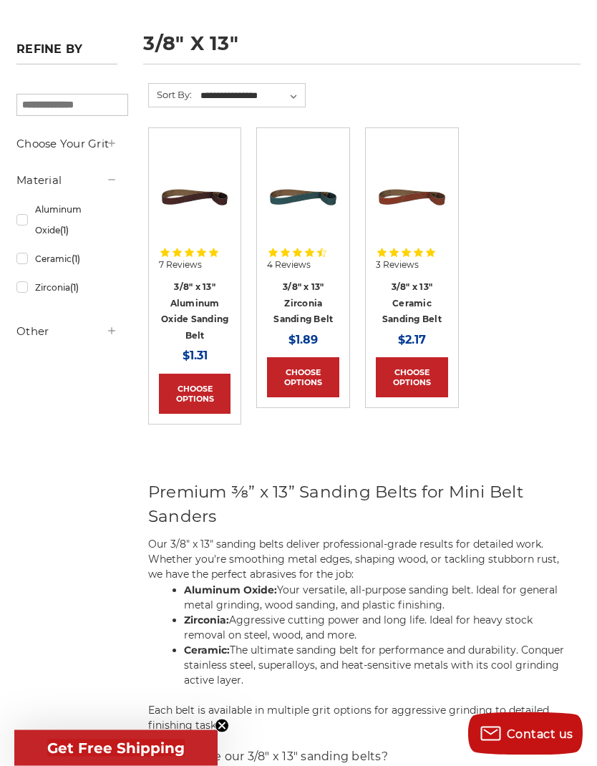
click at [30, 223] on link "Aluminum Oxide (1)" at bounding box center [66, 221] width 101 height 46
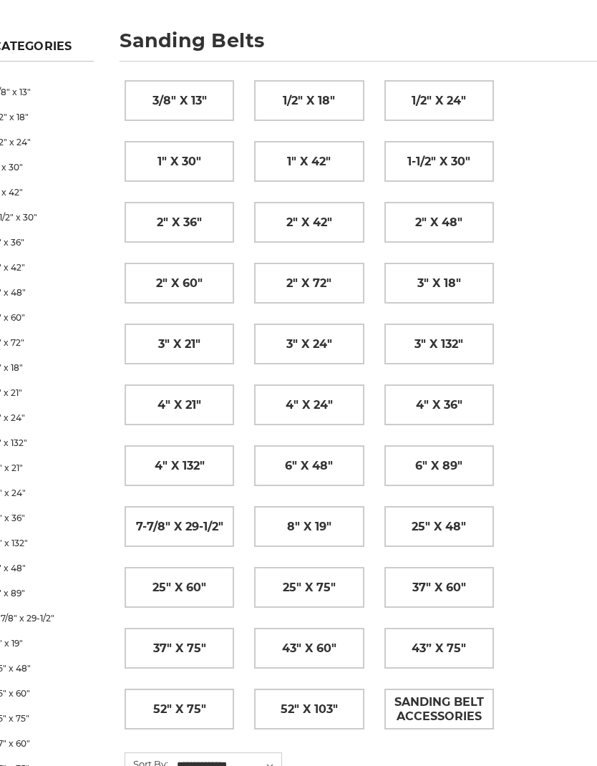
scroll to position [193, 24]
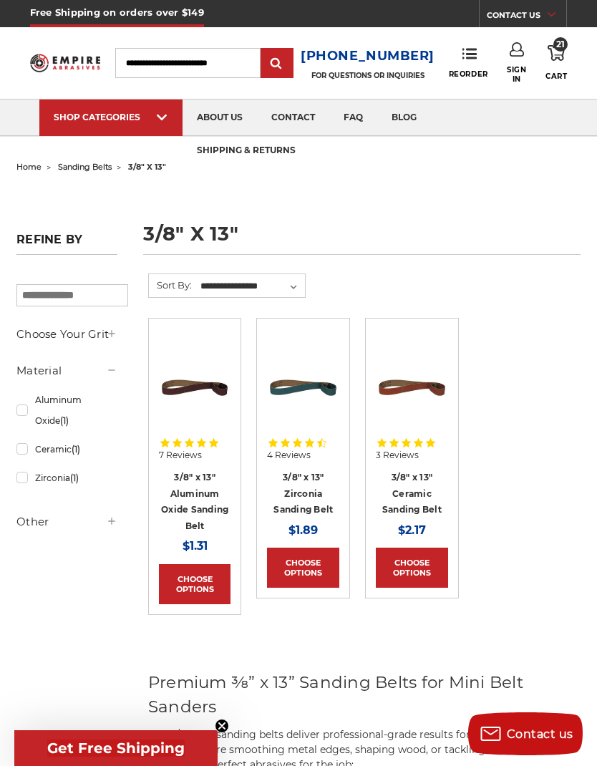
click at [430, 493] on link "3/8" x 13" Ceramic Sanding Belt" at bounding box center [411, 493] width 59 height 43
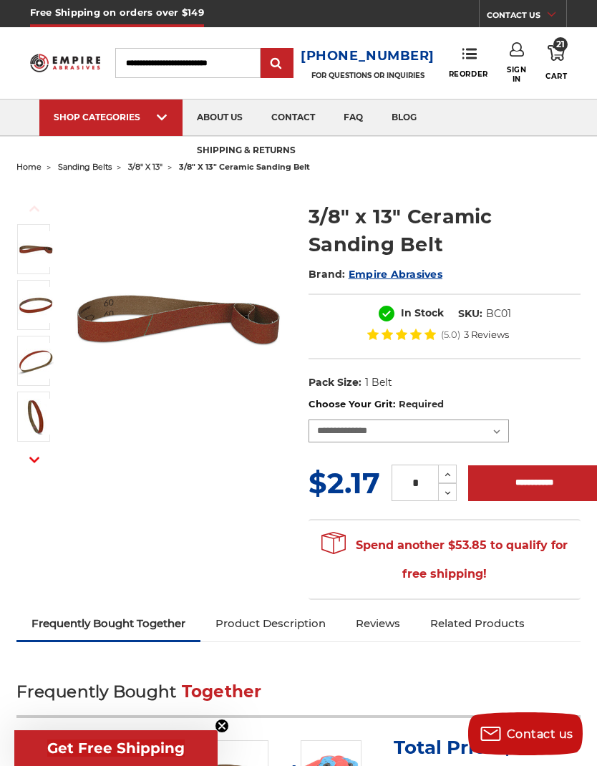
click at [501, 440] on select "**********" at bounding box center [409, 431] width 200 height 23
click at [337, 135] on link "Nylon Abrasive Wheels & Brushes" at bounding box center [323, 135] width 76 height 0
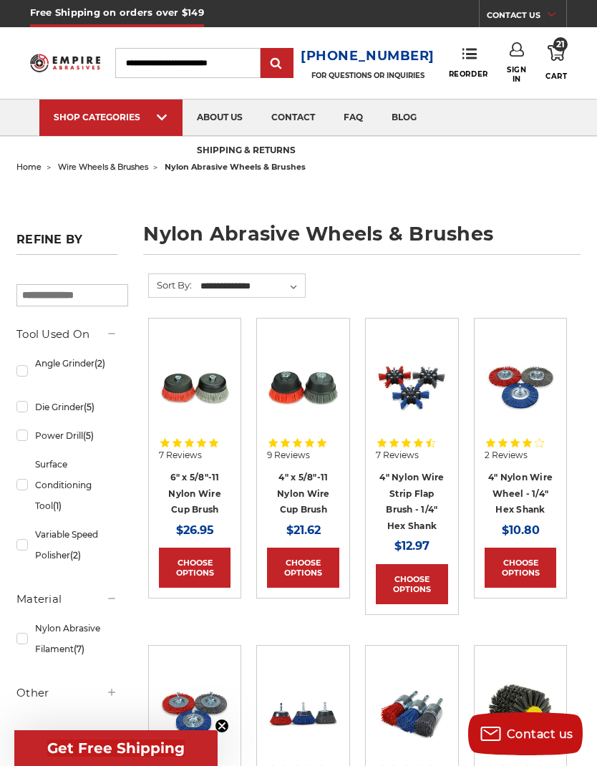
click at [89, 135] on span "accessories & more" at bounding box center [126, 135] width 122 height 0
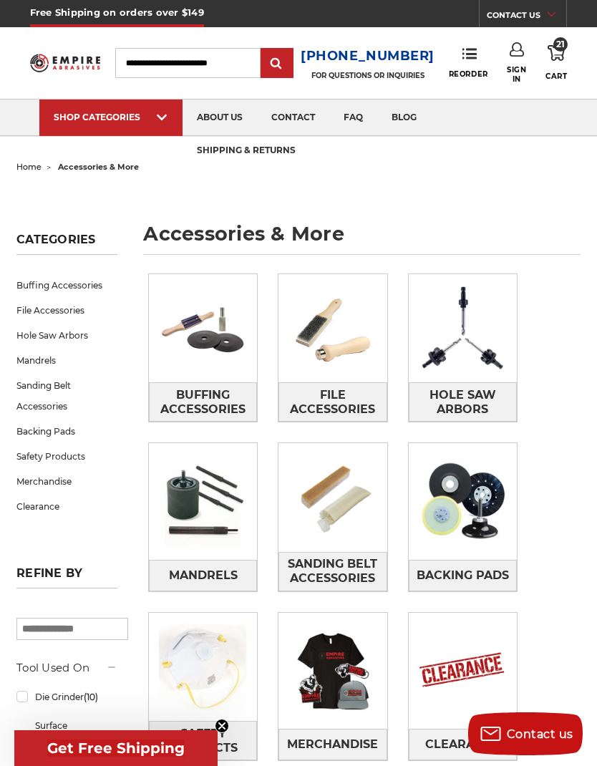
click at [515, 65] on span "Sign In" at bounding box center [516, 74] width 19 height 19
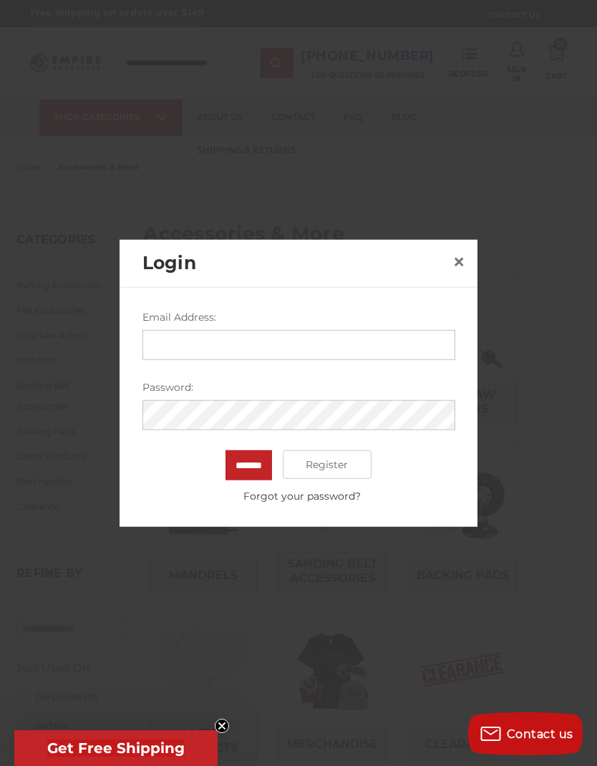
click at [417, 334] on input "Email Address:" at bounding box center [298, 345] width 313 height 30
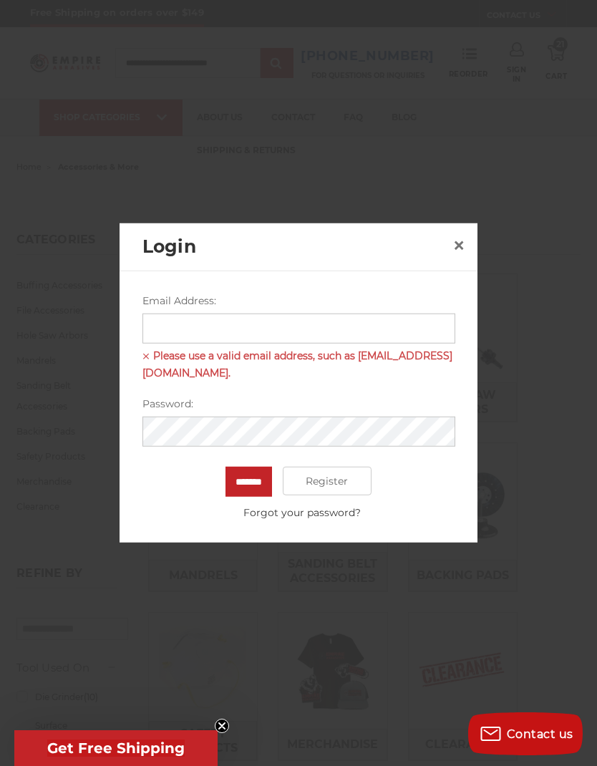
type input "**********"
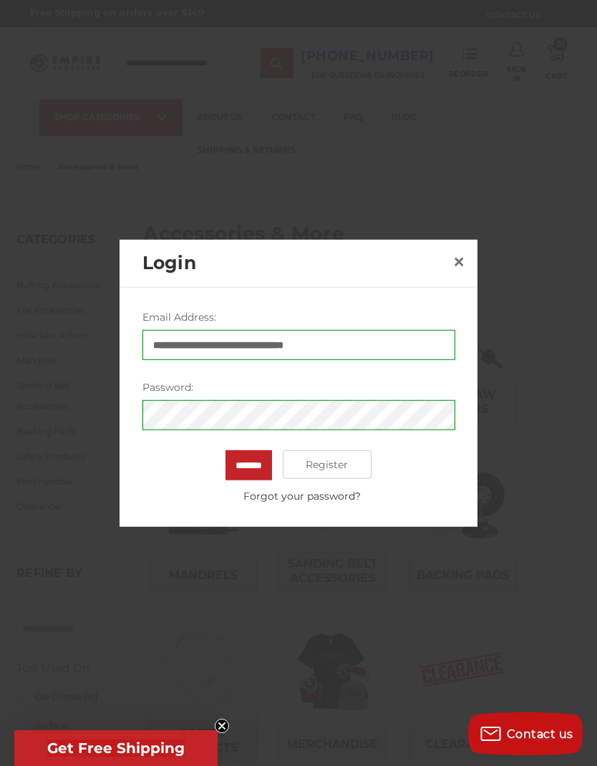
click at [241, 469] on input "*******" at bounding box center [249, 465] width 47 height 30
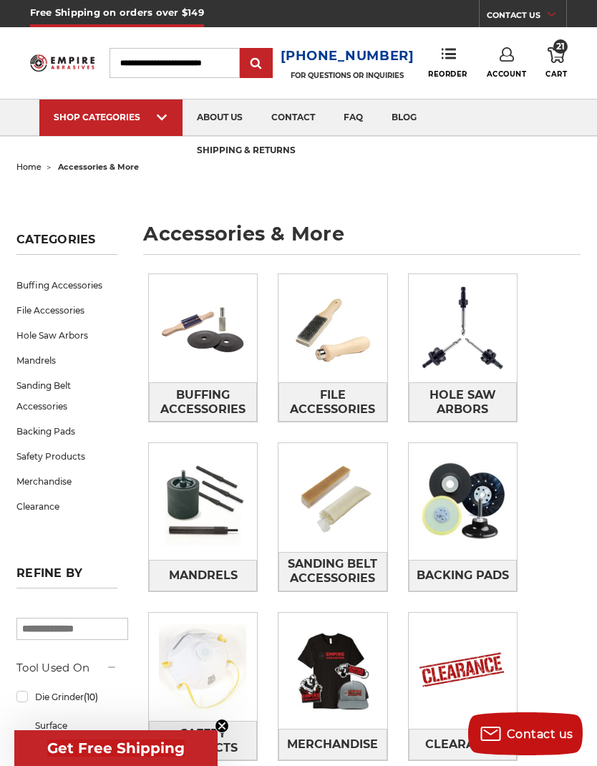
click at [311, 374] on img at bounding box center [332, 328] width 108 height 108
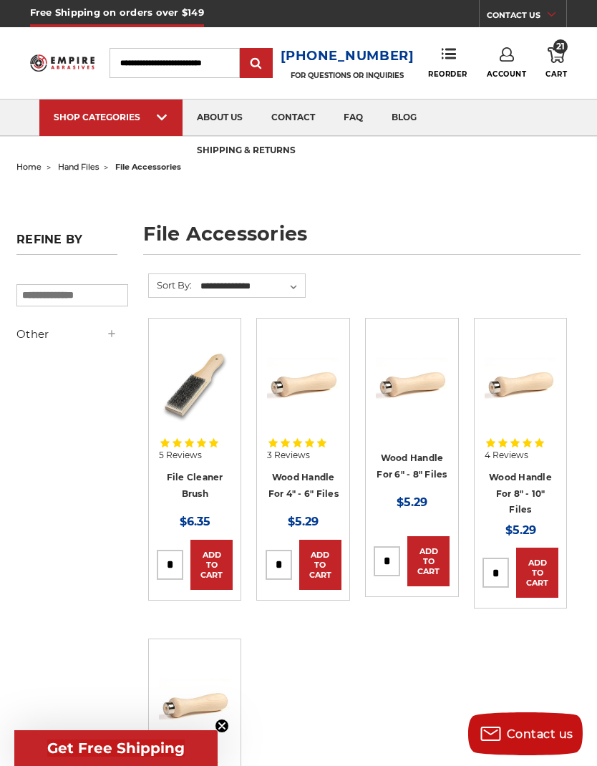
click at [179, 390] on img at bounding box center [195, 386] width 72 height 74
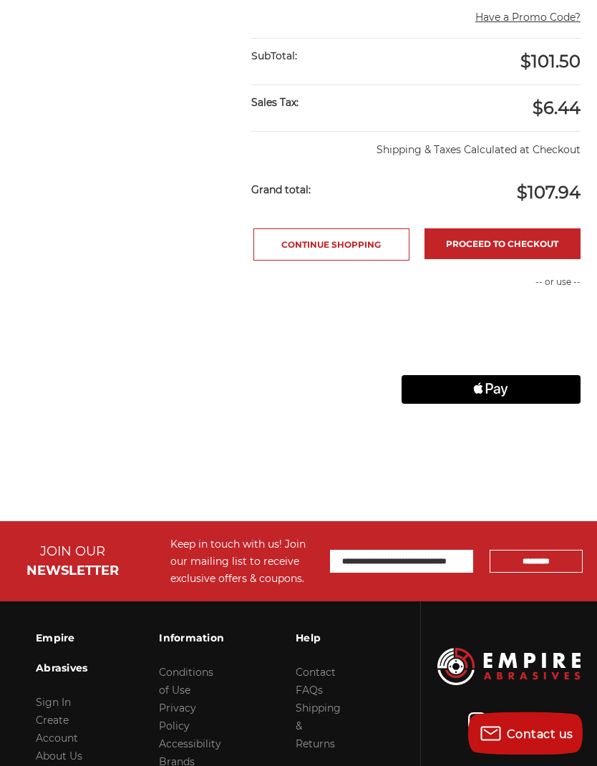
scroll to position [749, 0]
click at [568, 235] on link "Proceed to checkout" at bounding box center [503, 243] width 156 height 31
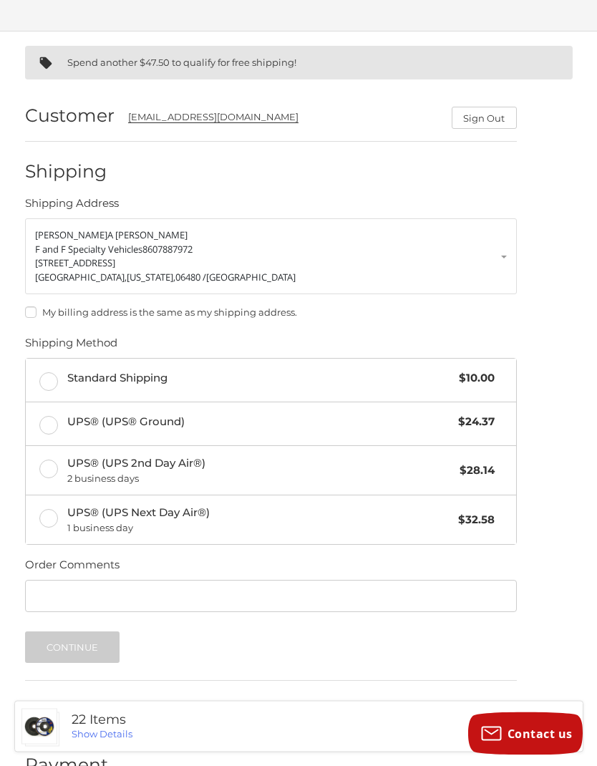
scroll to position [81, 0]
click at [45, 387] on label "Standard Shipping $10.00" at bounding box center [271, 380] width 490 height 43
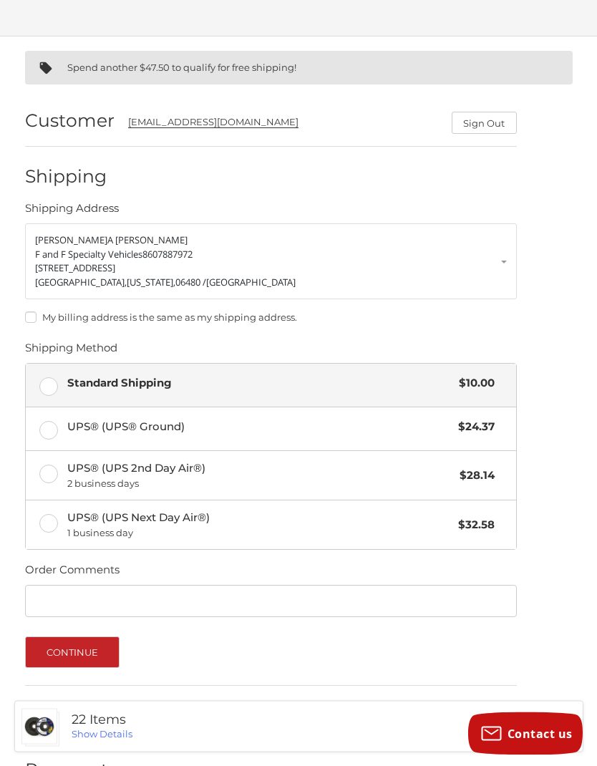
scroll to position [115, 0]
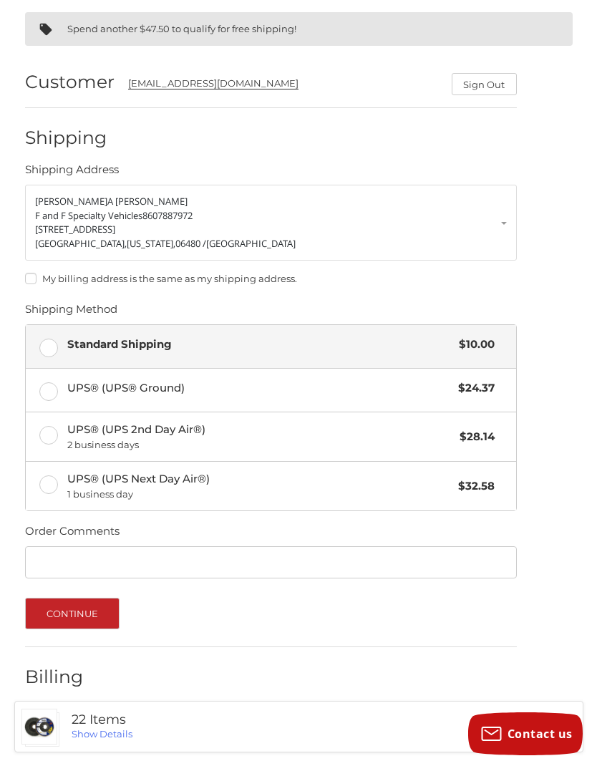
click at [52, 614] on button "Continue" at bounding box center [72, 613] width 95 height 31
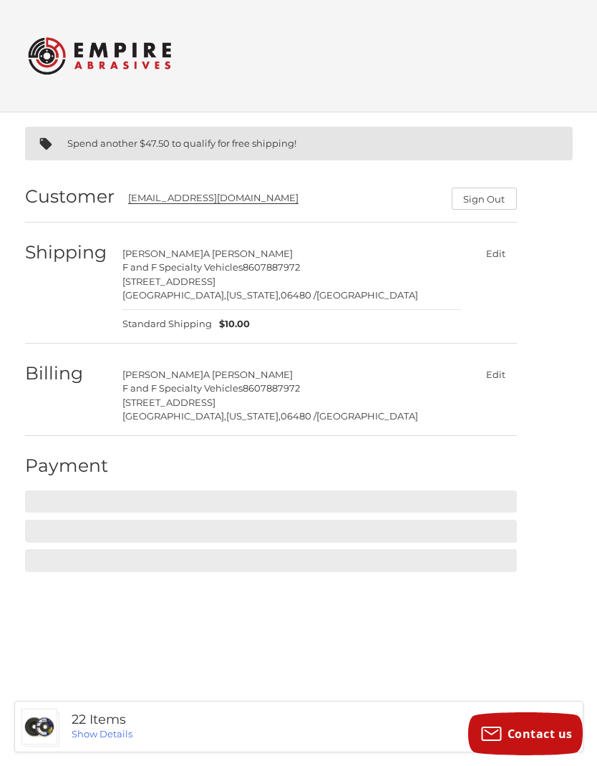
scroll to position [0, 0]
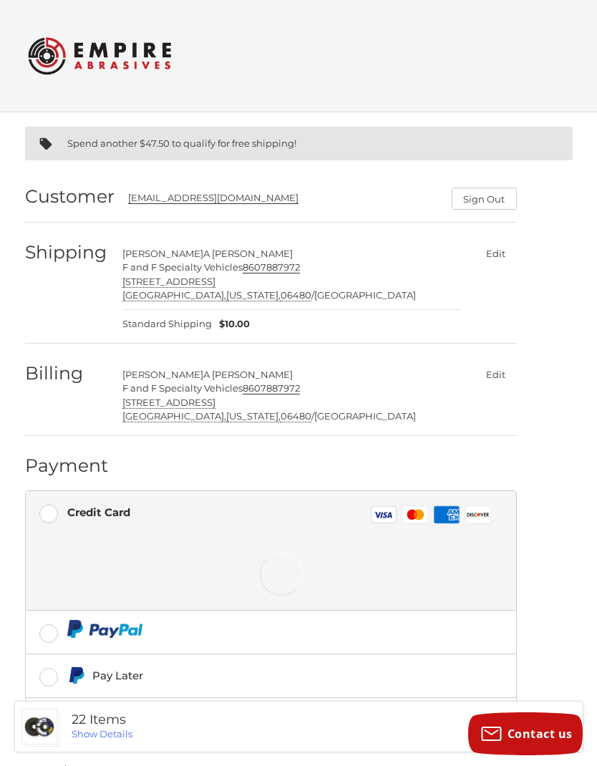
click at [551, 563] on ol "Customer JohnFerruolo@ffspecialtyvehicles.com Sign Out Shipping John A Ferruolo…" at bounding box center [299, 520] width 548 height 707
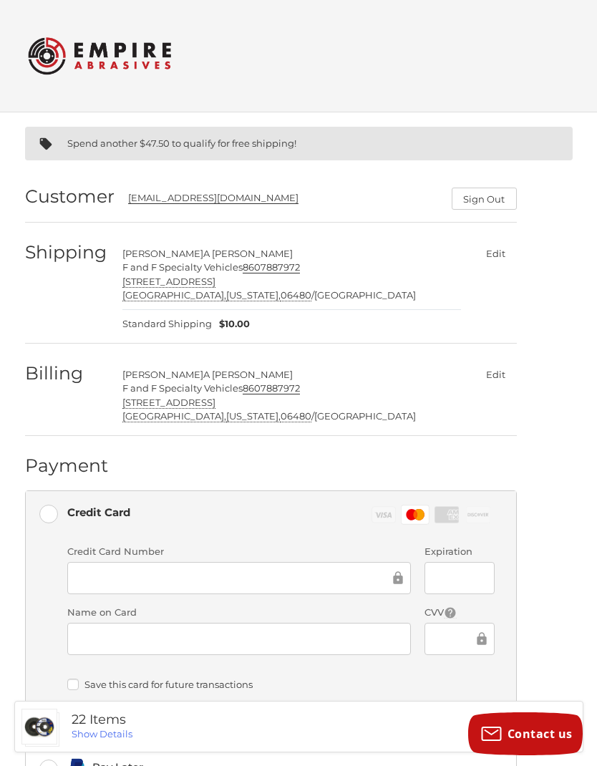
click at [460, 631] on iframe at bounding box center [454, 639] width 39 height 16
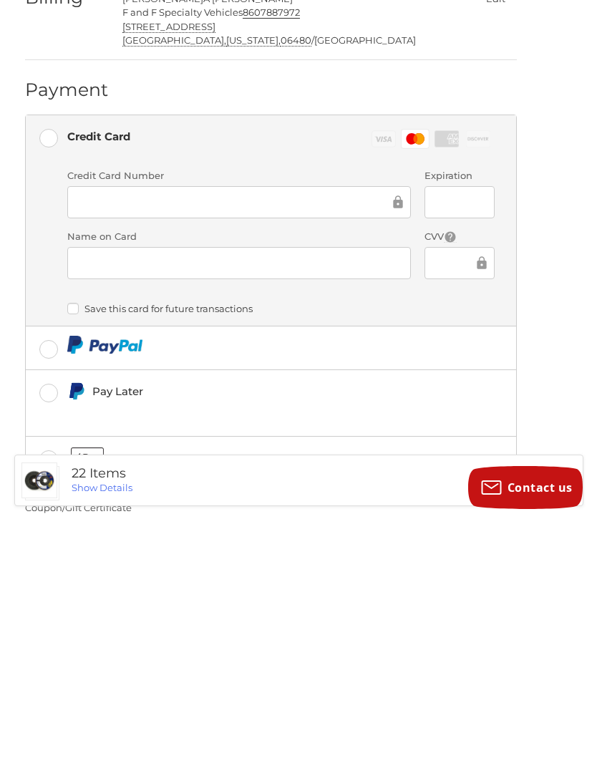
click at [564, 378] on ol "Customer JohnFerruolo@ffspecialtyvehicles.com Sign Out Shipping John A Ferruolo…" at bounding box center [299, 448] width 548 height 822
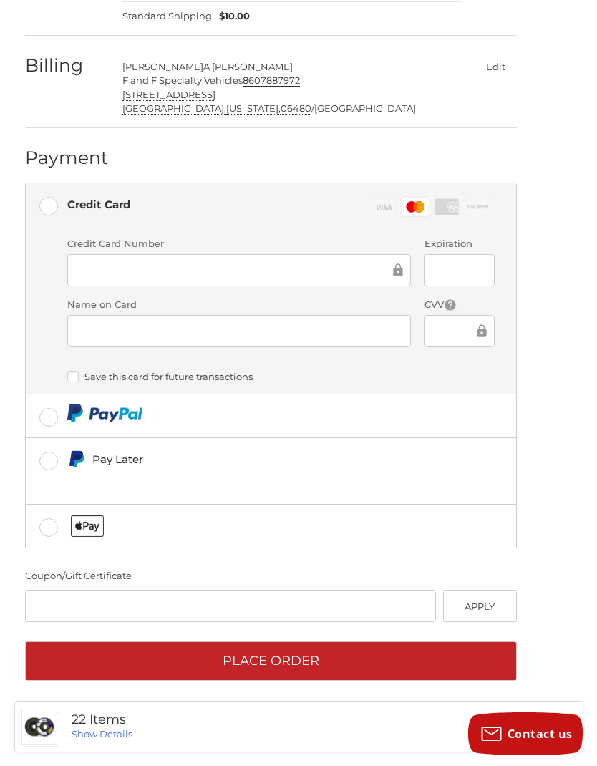
click at [491, 668] on button "Place Order" at bounding box center [271, 660] width 492 height 39
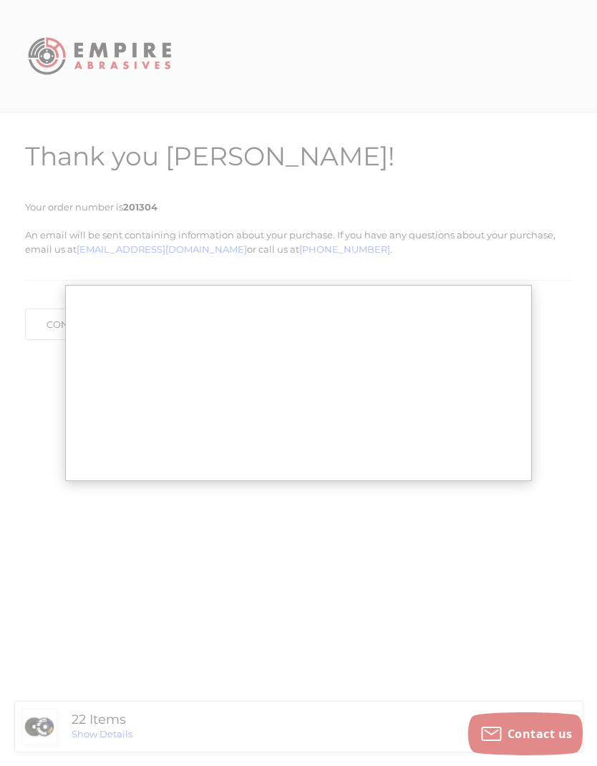
click at [456, 535] on div at bounding box center [298, 383] width 597 height 766
